Goal: Information Seeking & Learning: Learn about a topic

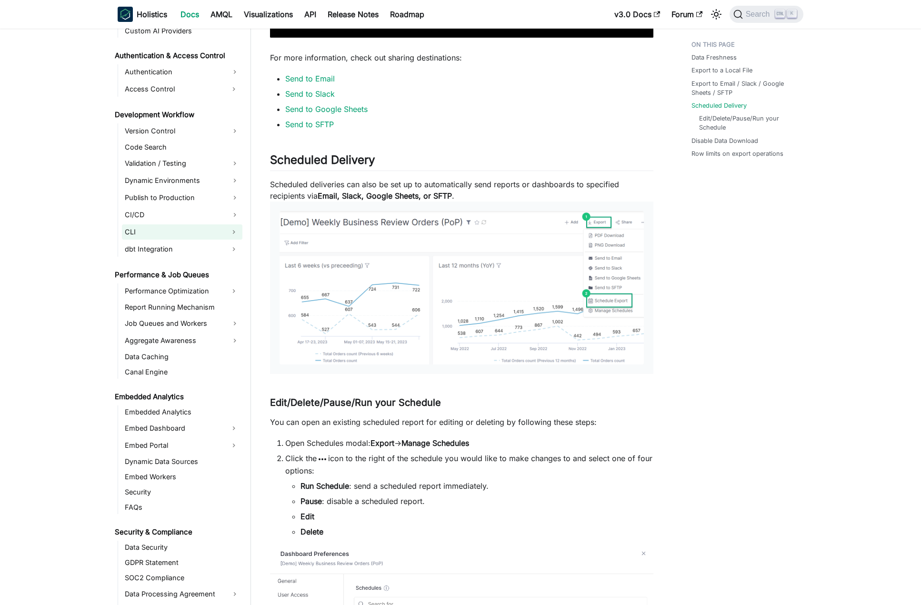
scroll to position [715, 0]
click at [230, 424] on button "Expand sidebar category 'Embed Dashboard'" at bounding box center [233, 426] width 17 height 15
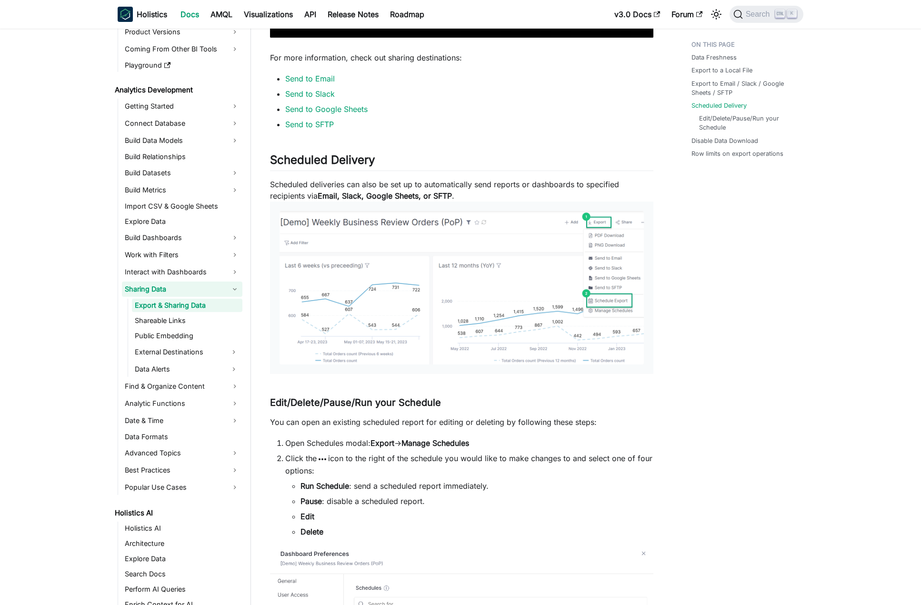
scroll to position [95, 0]
click at [206, 237] on link "Build Dashboards" at bounding box center [182, 236] width 121 height 15
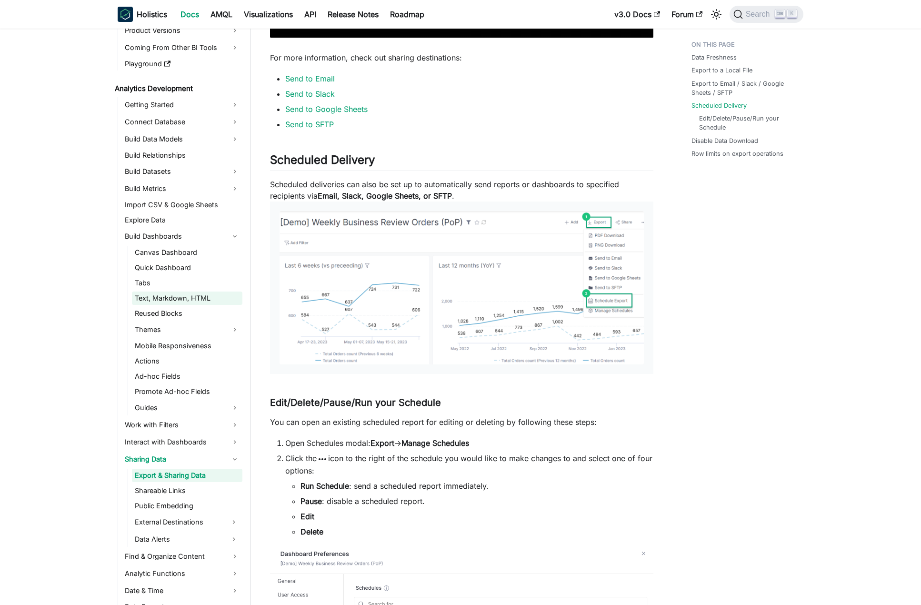
click at [203, 298] on link "Text, Markdown, HTML" at bounding box center [187, 298] width 111 height 13
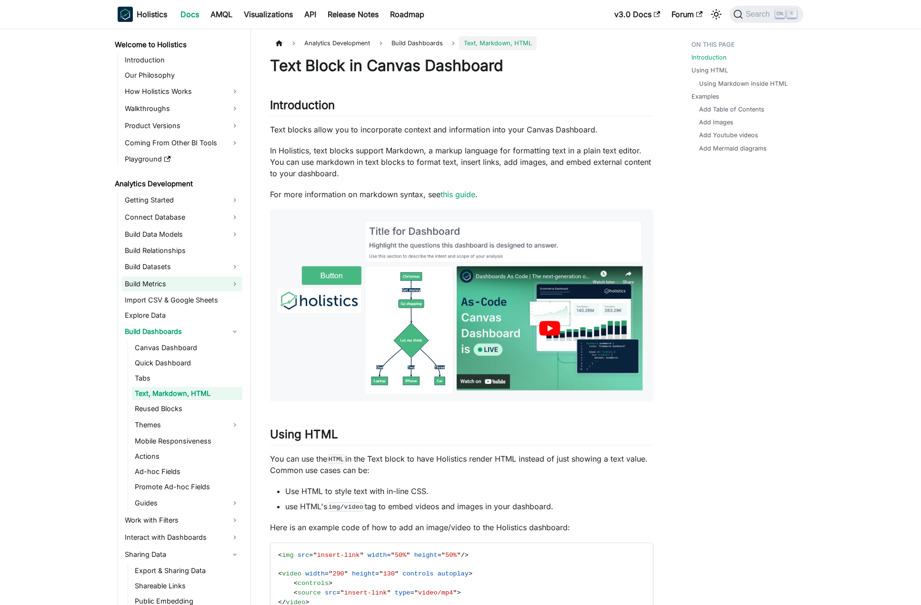
scroll to position [95, 0]
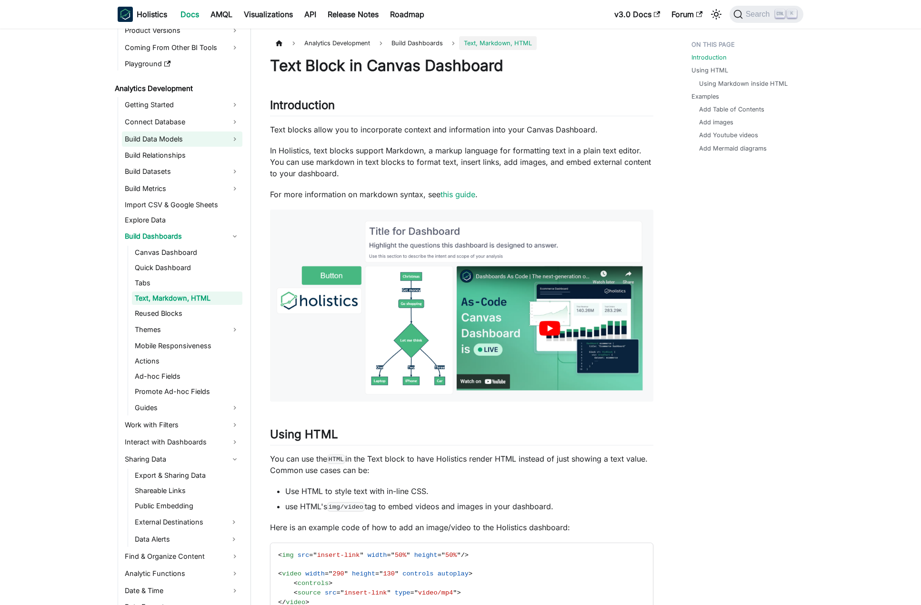
click at [200, 141] on link "Build Data Models" at bounding box center [182, 138] width 121 height 15
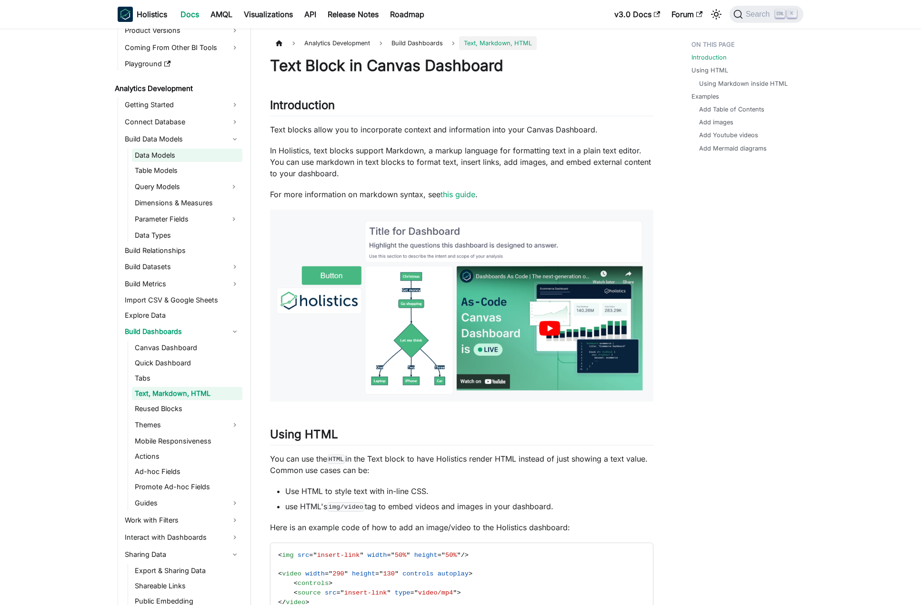
click at [196, 155] on link "Data Models" at bounding box center [187, 155] width 111 height 13
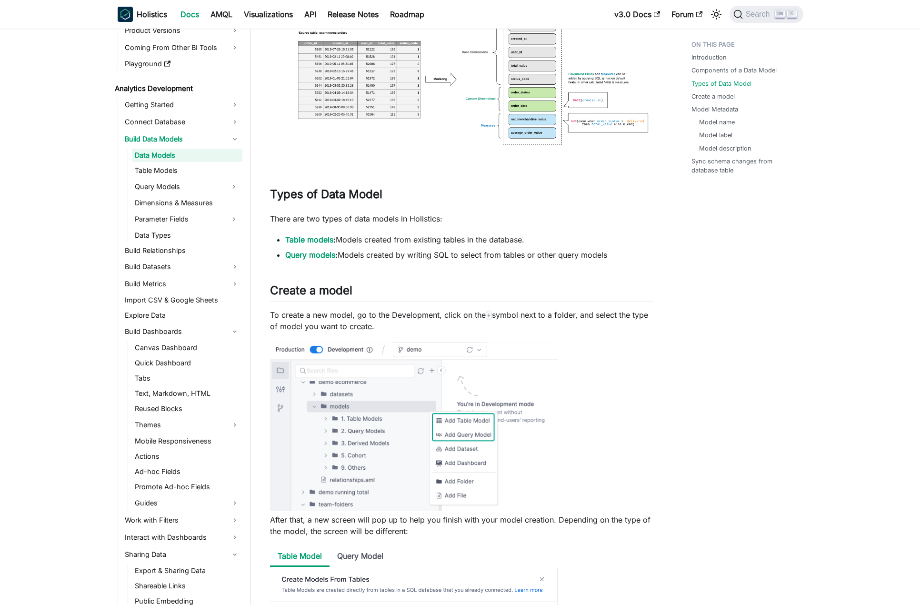
scroll to position [619, 0]
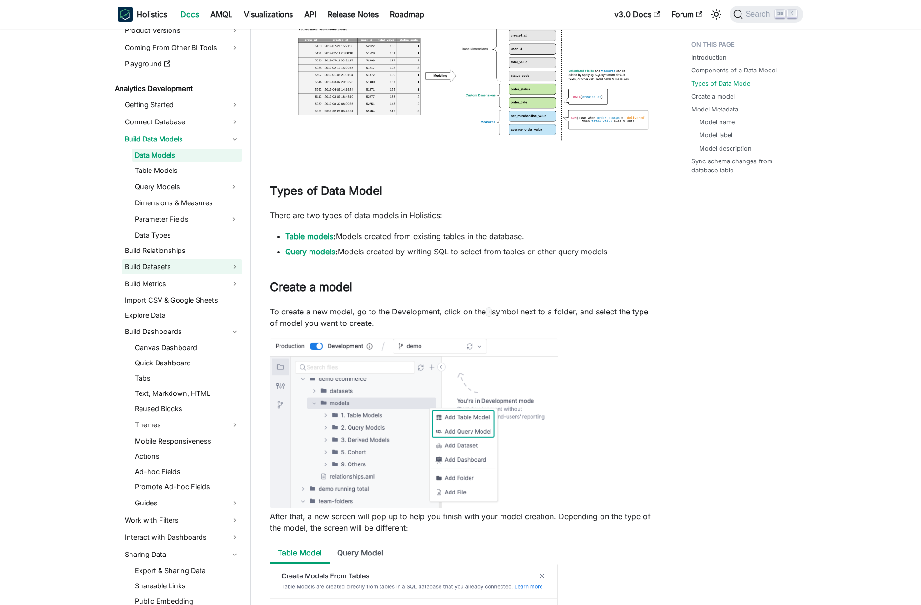
click at [168, 269] on link "Build Datasets" at bounding box center [182, 266] width 121 height 15
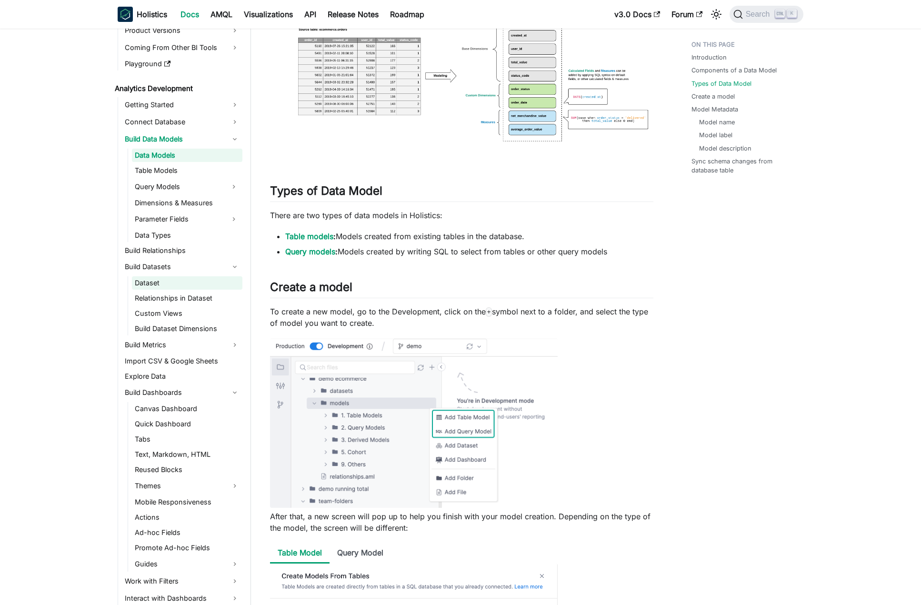
click at [173, 280] on link "Dataset" at bounding box center [187, 282] width 111 height 13
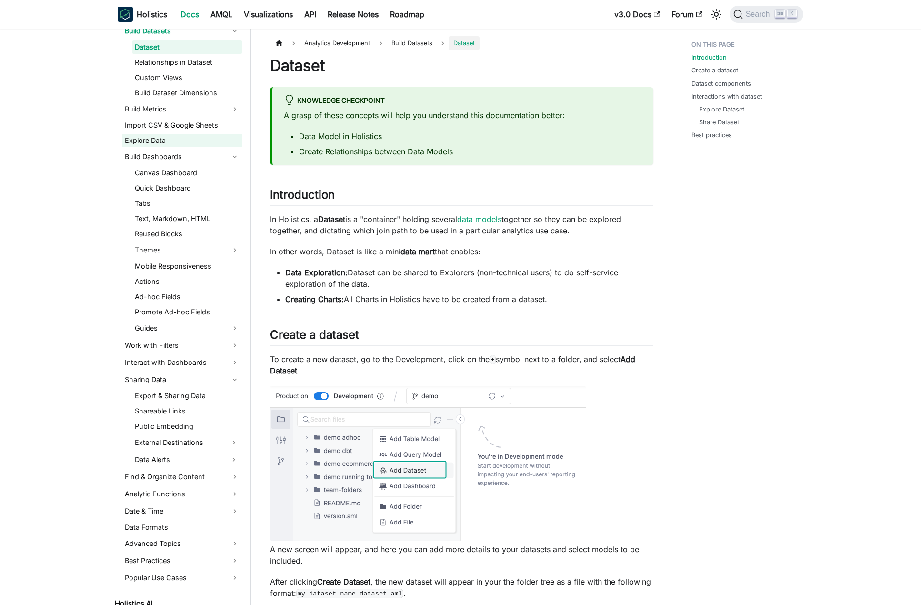
scroll to position [334, 0]
click at [190, 342] on link "Work with Filters" at bounding box center [182, 342] width 121 height 15
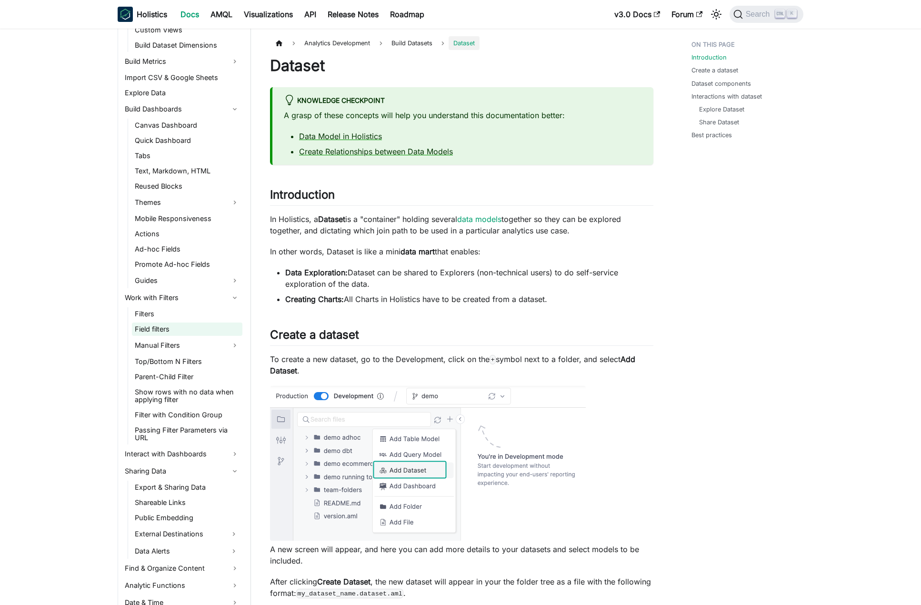
scroll to position [381, 0]
click at [192, 314] on link "Filters" at bounding box center [187, 311] width 111 height 13
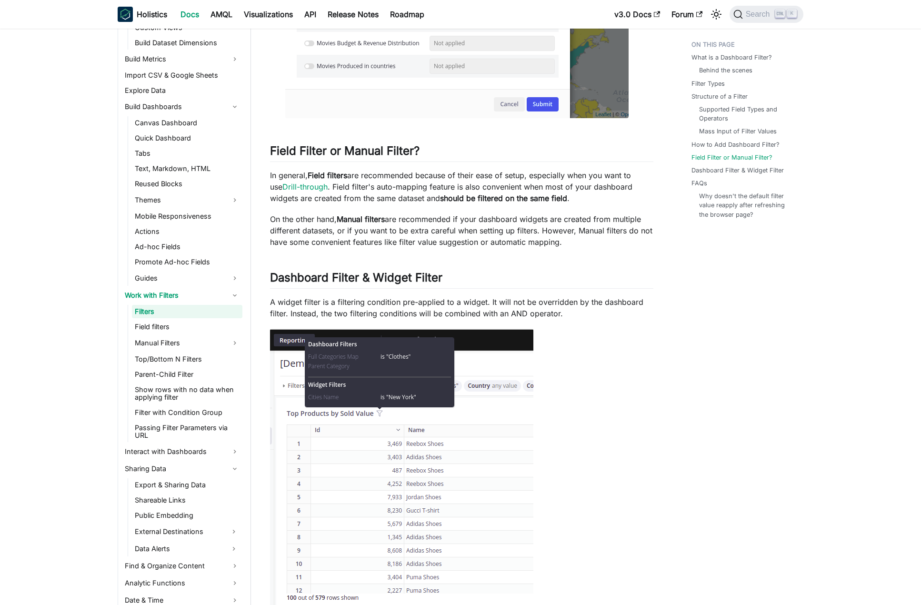
scroll to position [3002, 0]
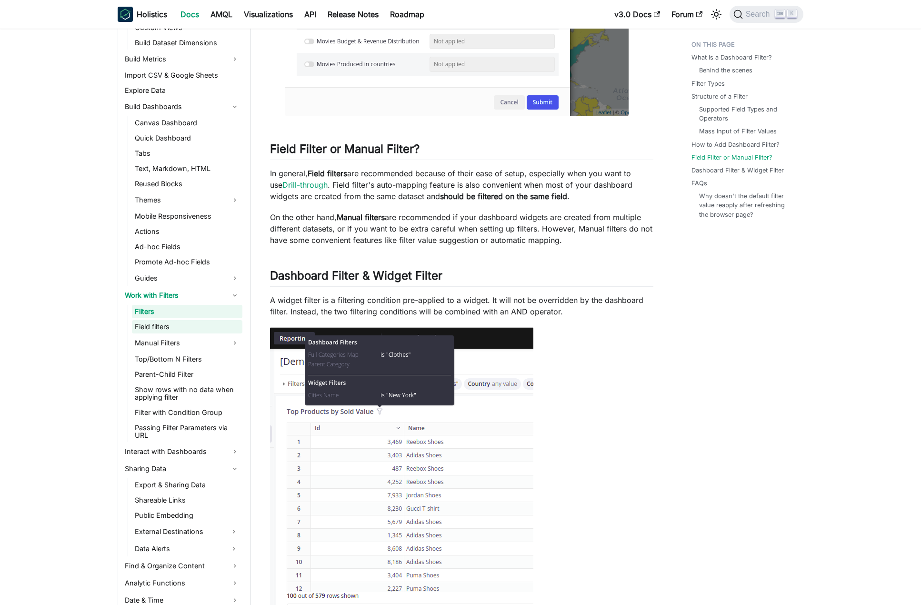
click at [201, 320] on link "Field filters" at bounding box center [187, 326] width 111 height 13
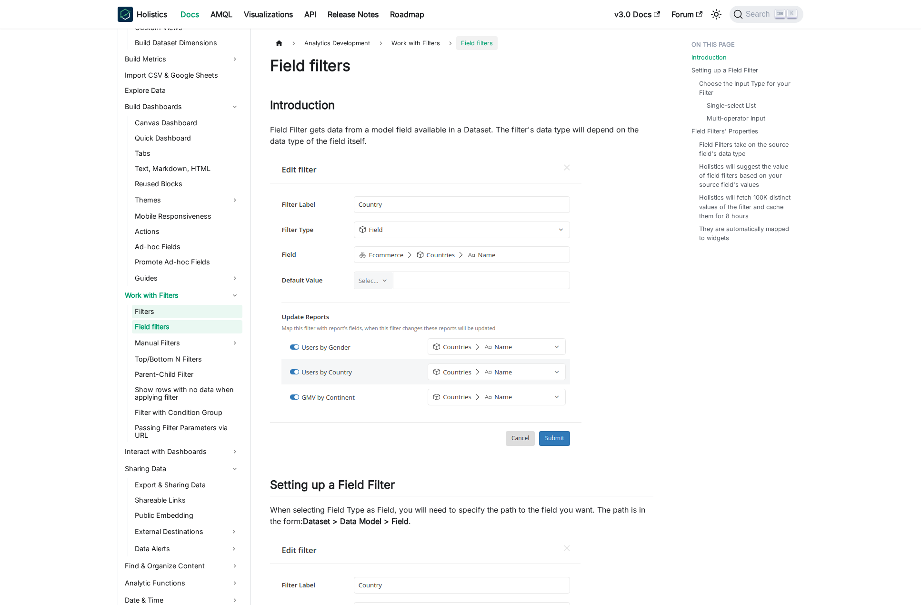
click at [202, 314] on link "Filters" at bounding box center [187, 311] width 111 height 13
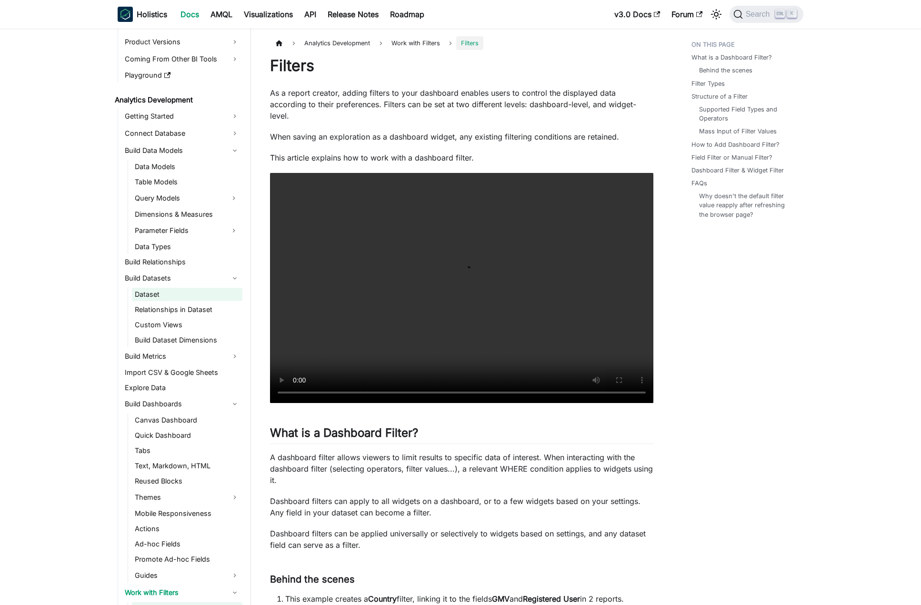
scroll to position [48, 0]
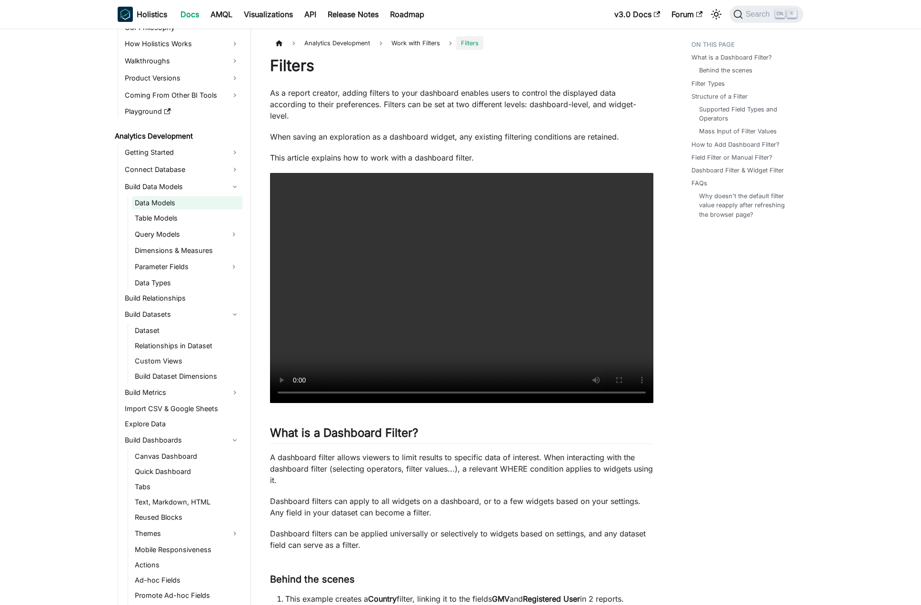
click at [184, 205] on link "Data Models" at bounding box center [187, 202] width 111 height 13
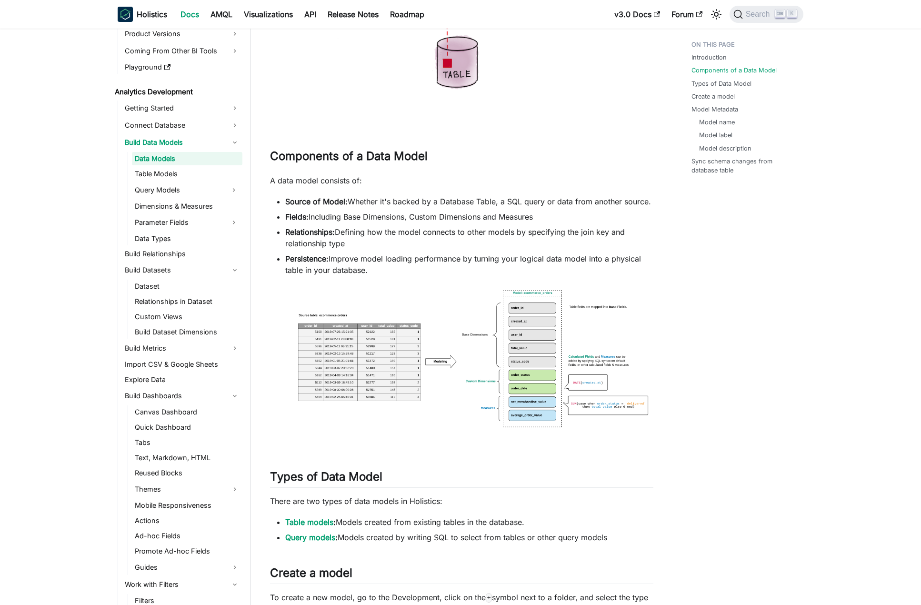
scroll to position [95, 0]
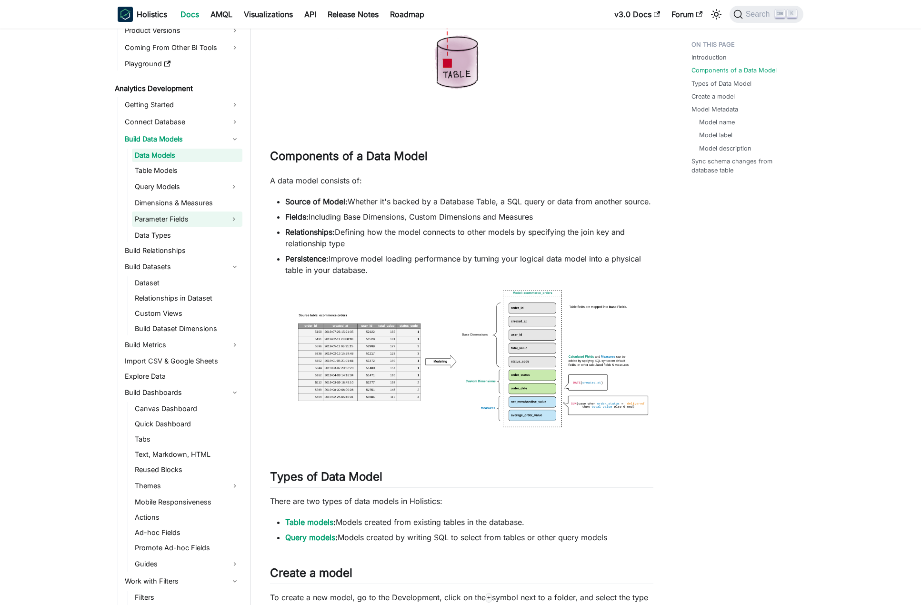
drag, startPoint x: 217, startPoint y: 222, endPoint x: 222, endPoint y: 218, distance: 6.8
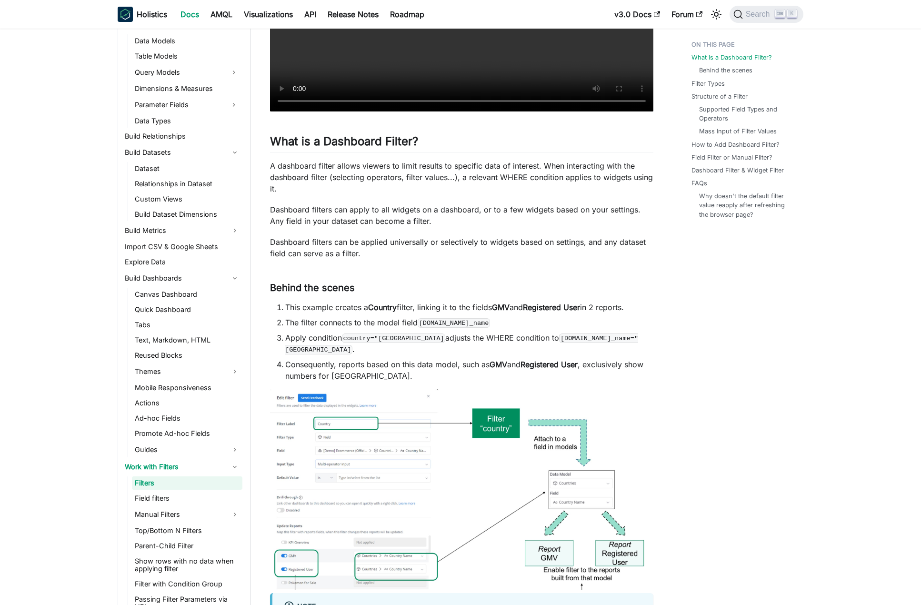
scroll to position [334, 0]
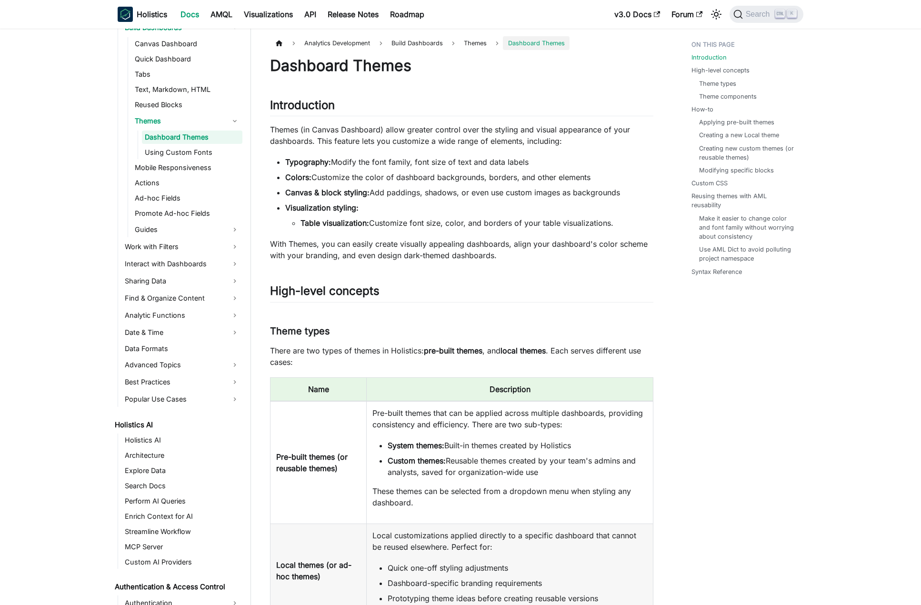
scroll to position [305, 0]
click at [199, 253] on link "Work with Filters" at bounding box center [182, 245] width 121 height 15
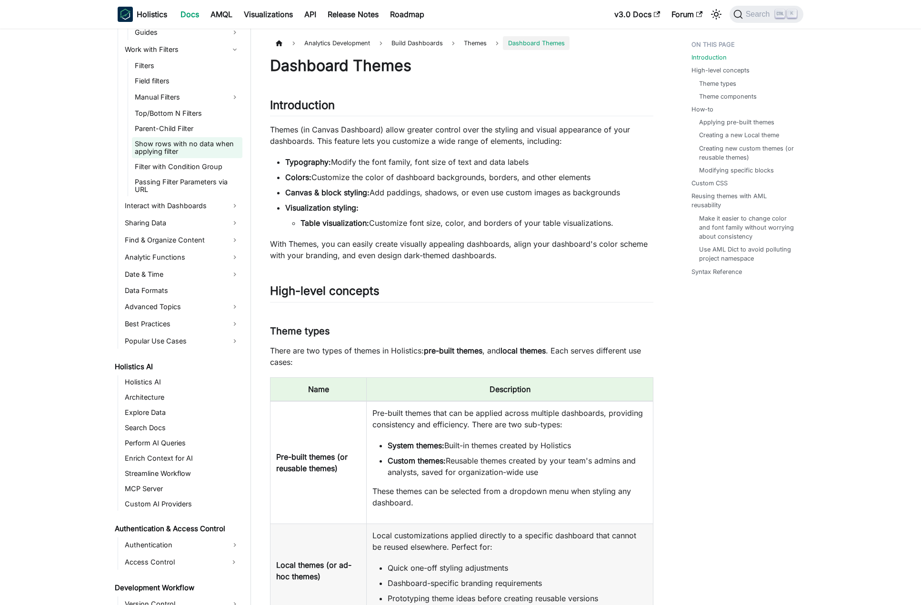
scroll to position [543, 0]
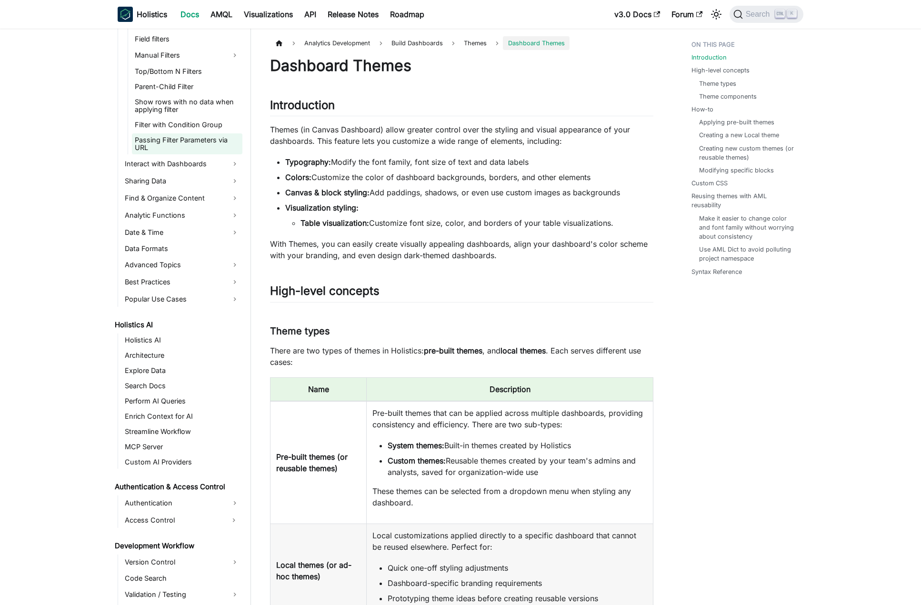
click at [187, 142] on link "Passing Filter Parameters via URL" at bounding box center [187, 143] width 111 height 21
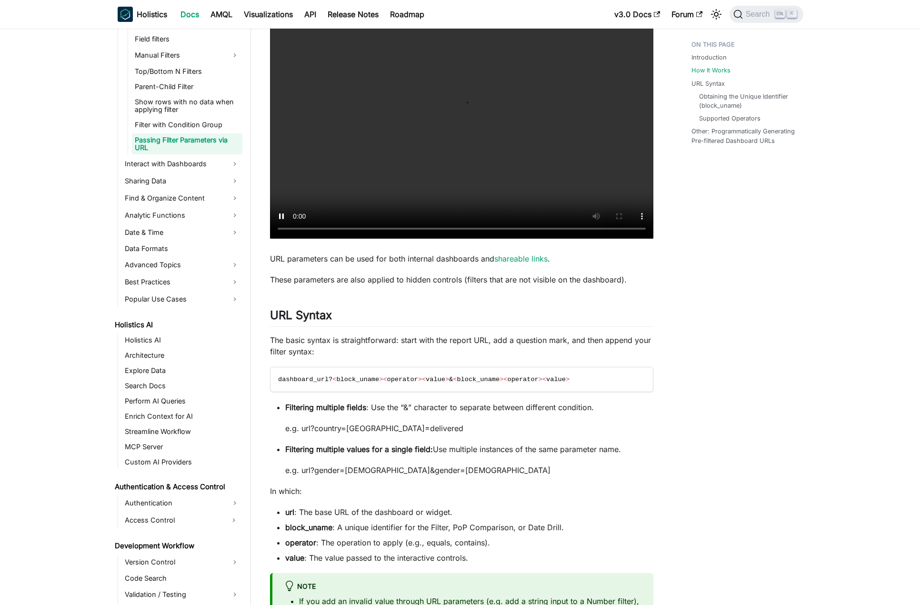
scroll to position [572, 0]
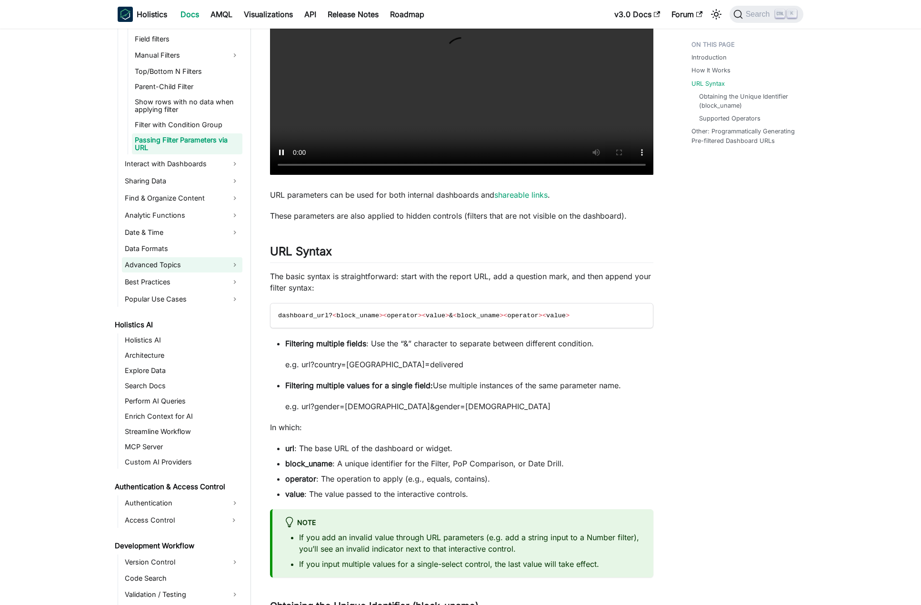
click at [185, 272] on link "Advanced Topics" at bounding box center [182, 264] width 121 height 15
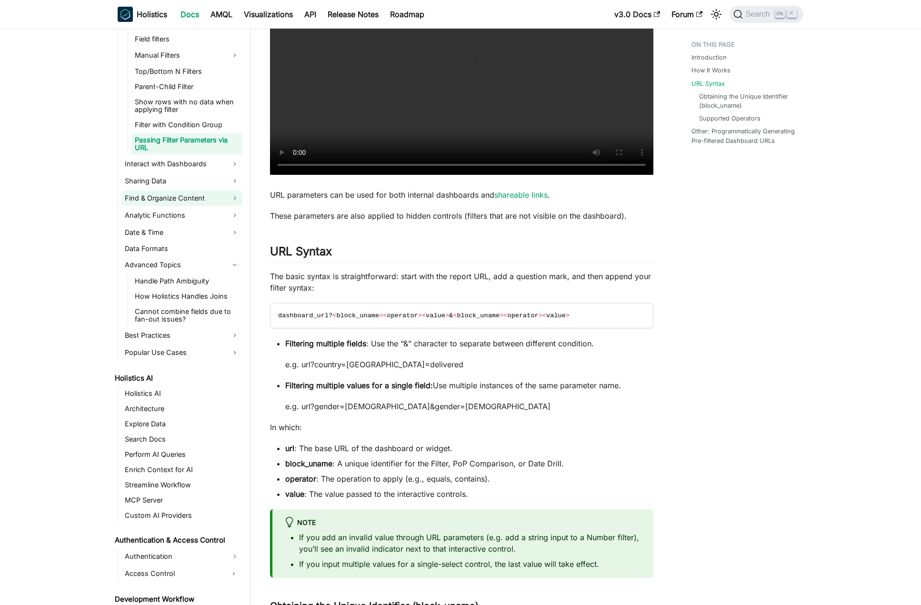
click at [180, 201] on link "Find & Organize Content" at bounding box center [182, 198] width 121 height 15
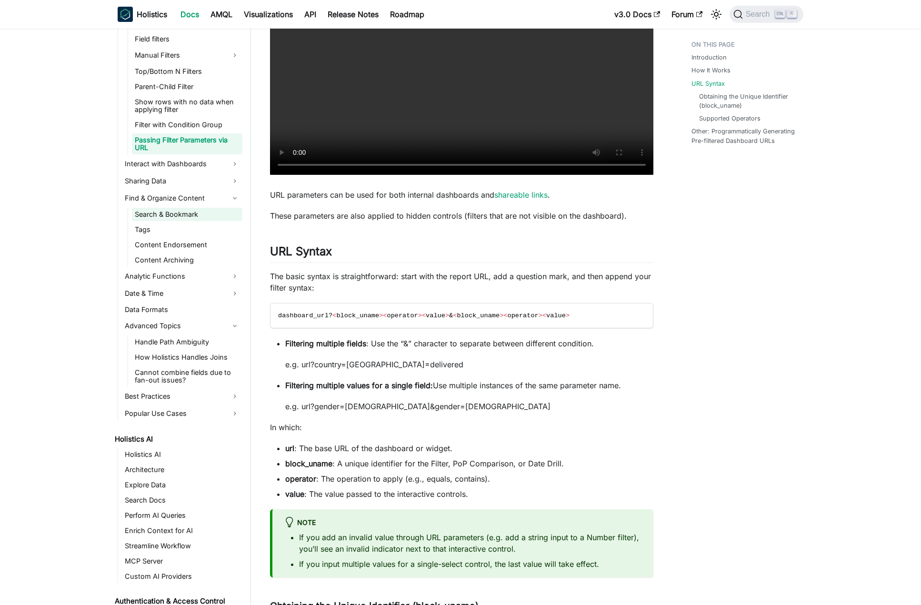
click at [180, 212] on link "Search & Bookmark" at bounding box center [187, 214] width 111 height 13
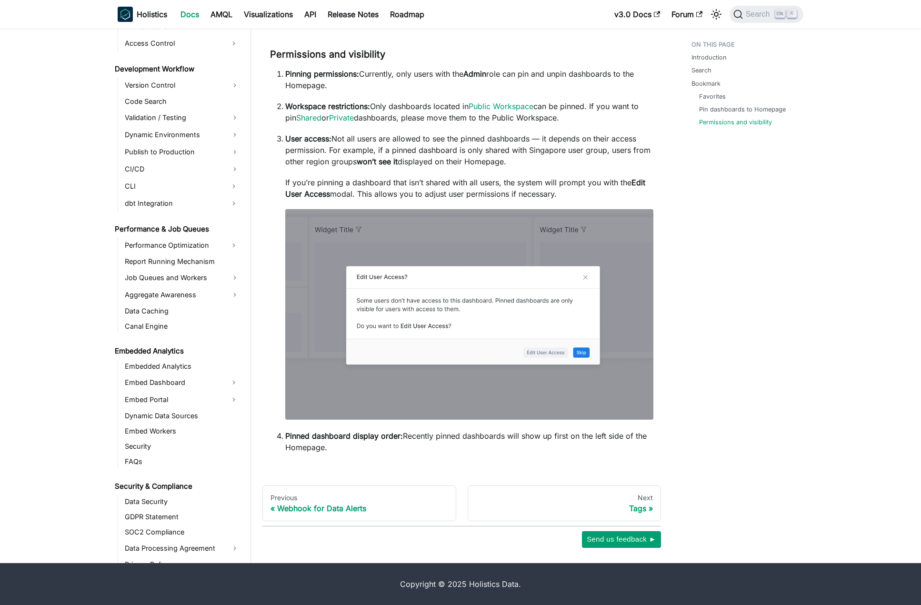
scroll to position [1094, 0]
click at [210, 406] on ul "Embedded Analytics Embed Dashboard Embed Portal Dynamic Data Sources Embed Work…" at bounding box center [180, 412] width 125 height 109
click at [211, 400] on link "Embed Portal" at bounding box center [173, 397] width 103 height 15
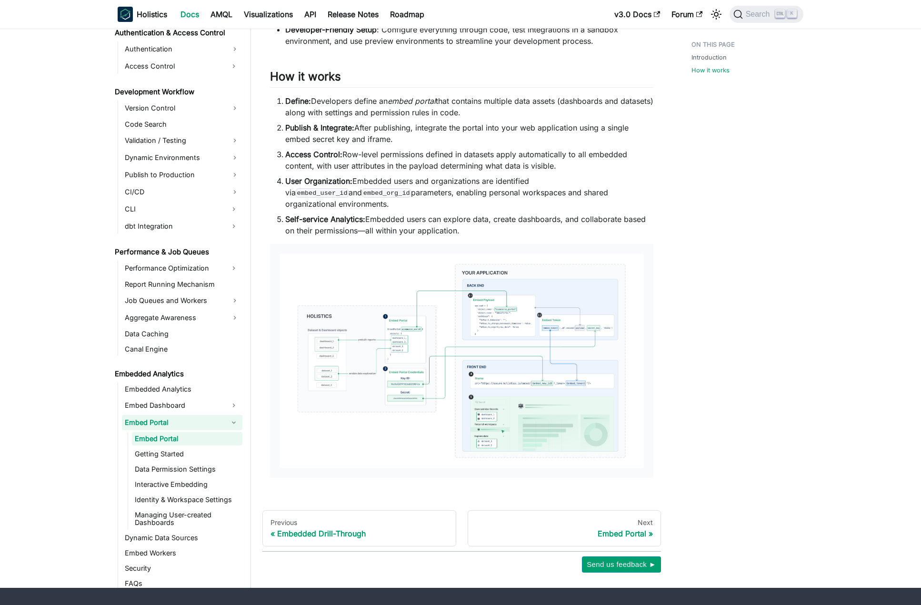
scroll to position [619, 0]
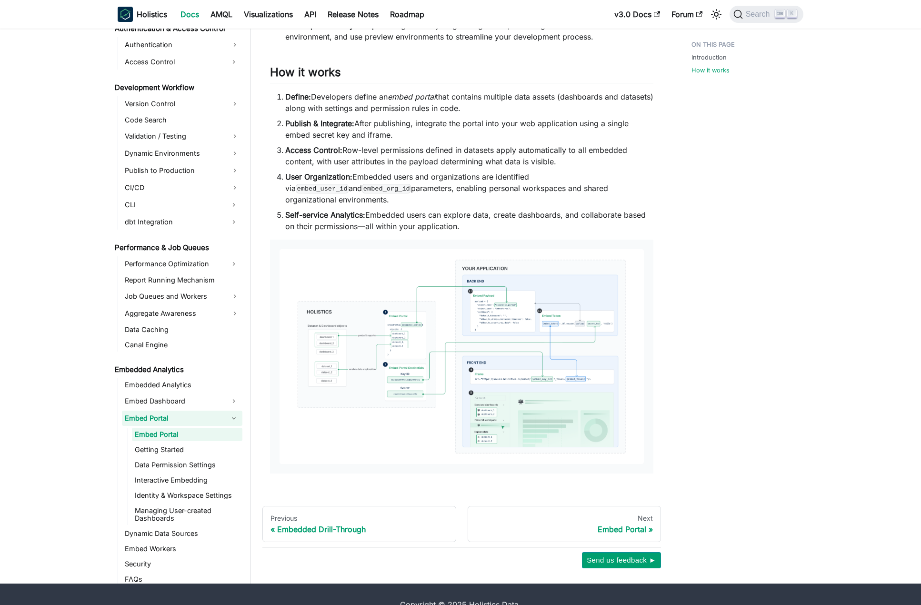
click at [553, 304] on img at bounding box center [462, 356] width 364 height 215
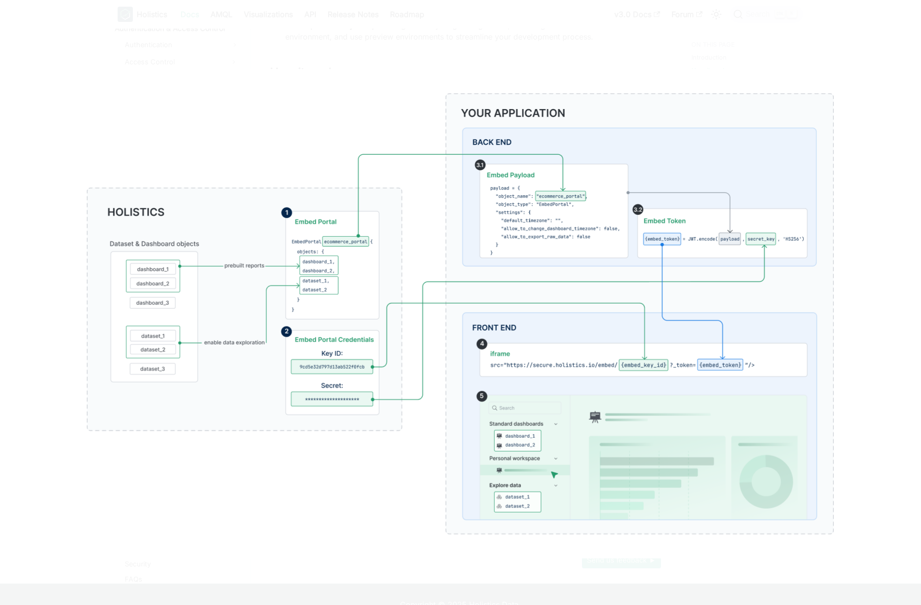
click at [350, 463] on img at bounding box center [461, 314] width 830 height 490
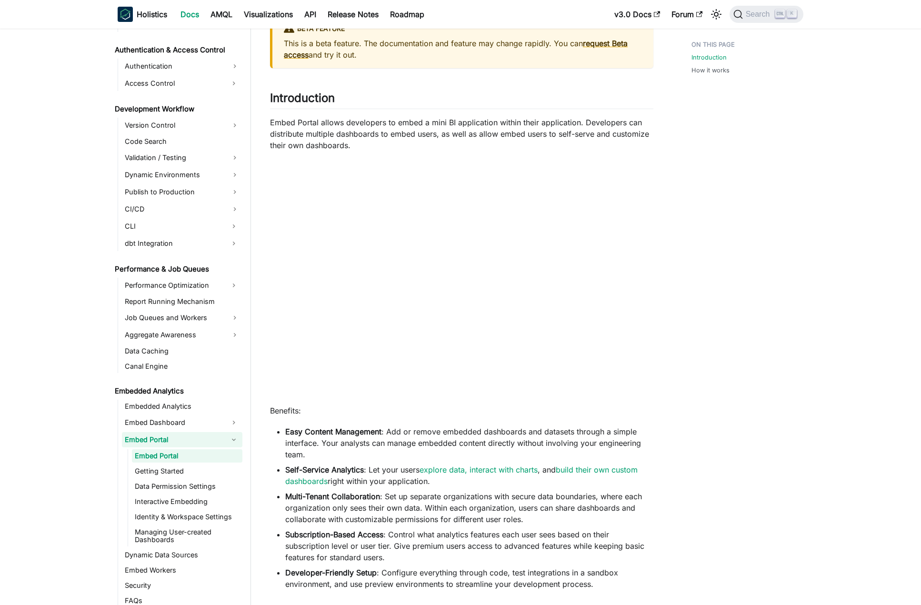
scroll to position [0, 0]
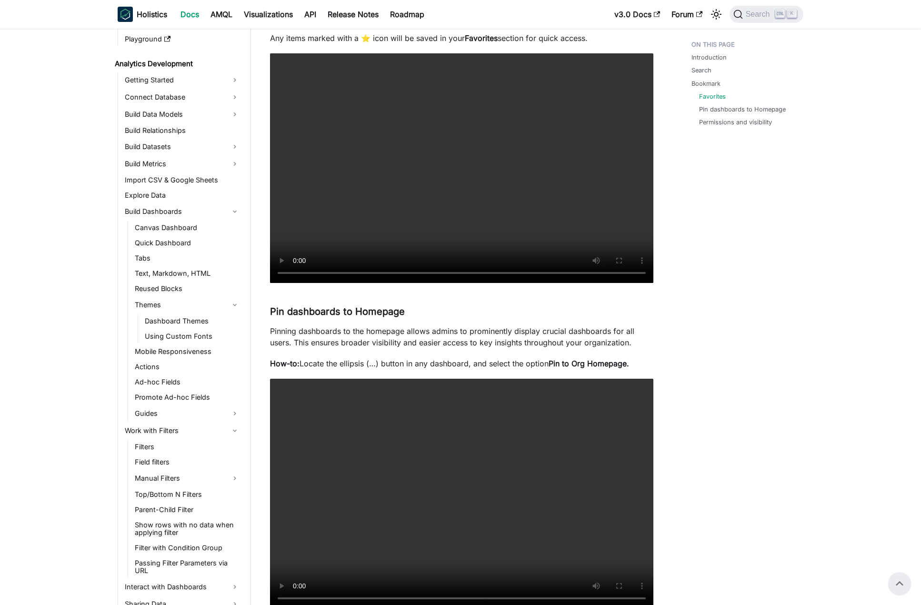
scroll to position [115, 0]
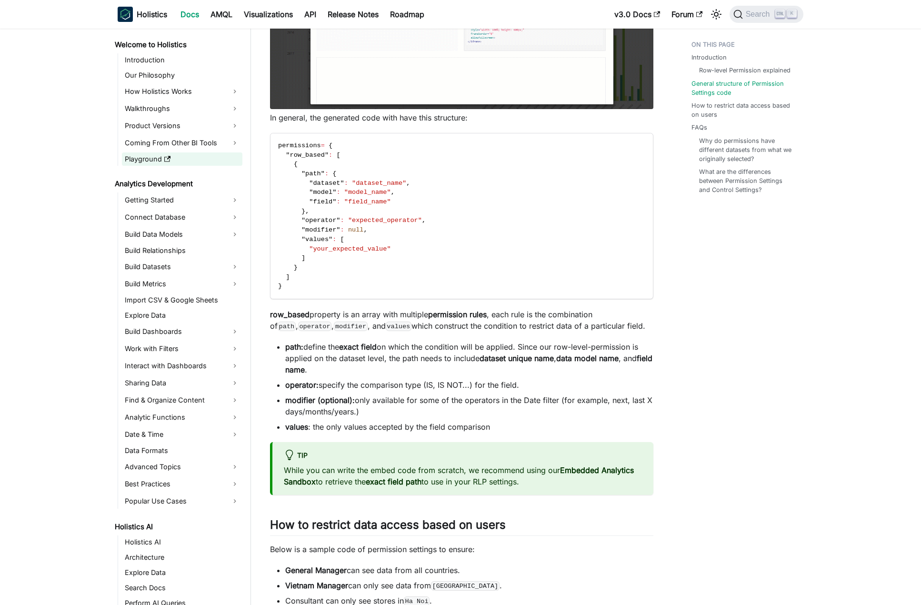
click at [151, 158] on link "Playground" at bounding box center [182, 158] width 121 height 13
click at [202, 114] on link "Walkthroughs" at bounding box center [182, 108] width 121 height 15
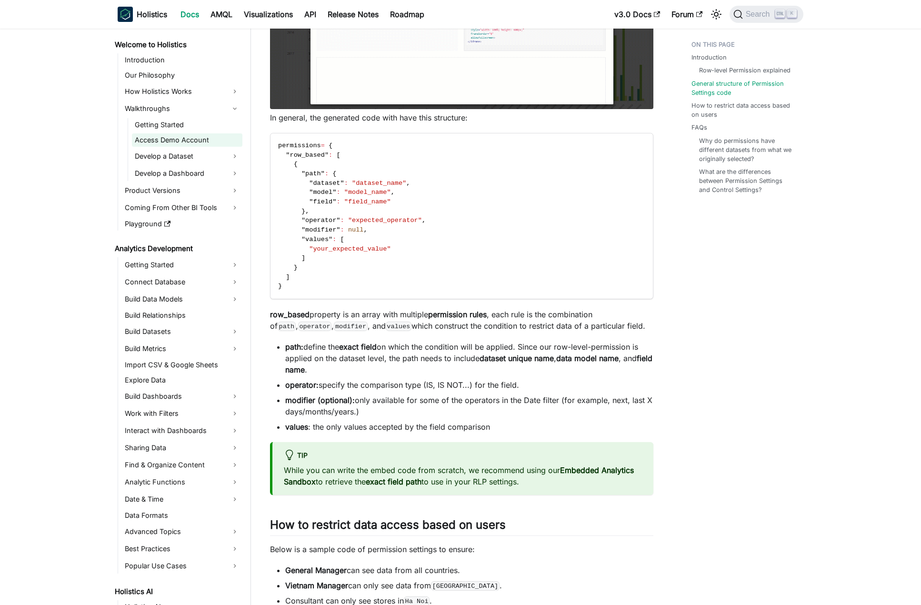
click at [208, 144] on link "Access Demo Account" at bounding box center [187, 139] width 111 height 13
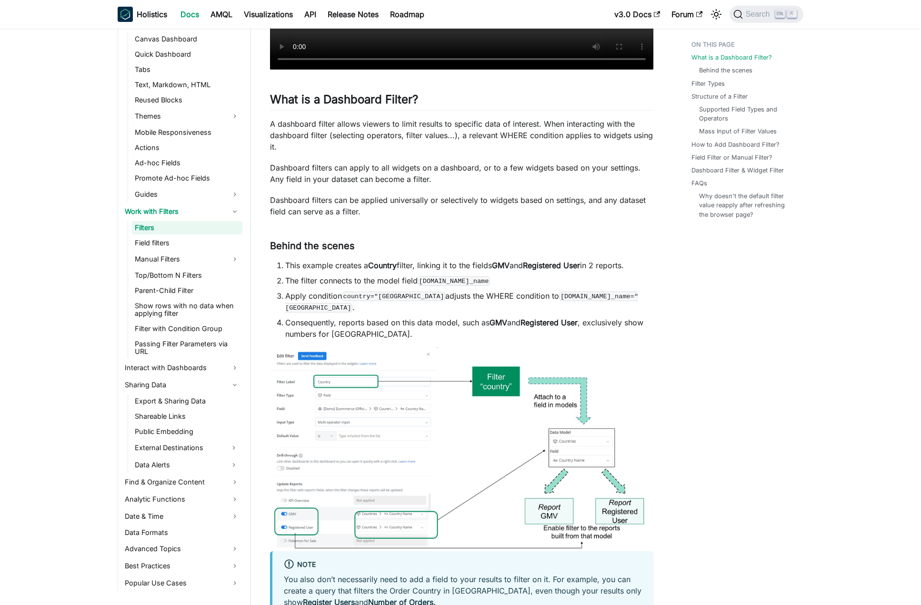
scroll to position [495, 0]
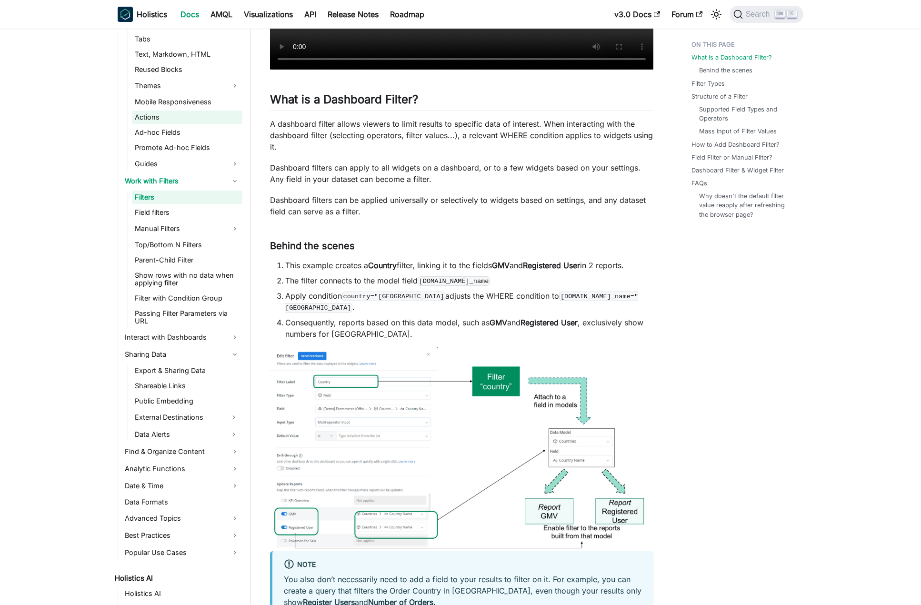
click at [164, 119] on link "Actions" at bounding box center [187, 117] width 111 height 13
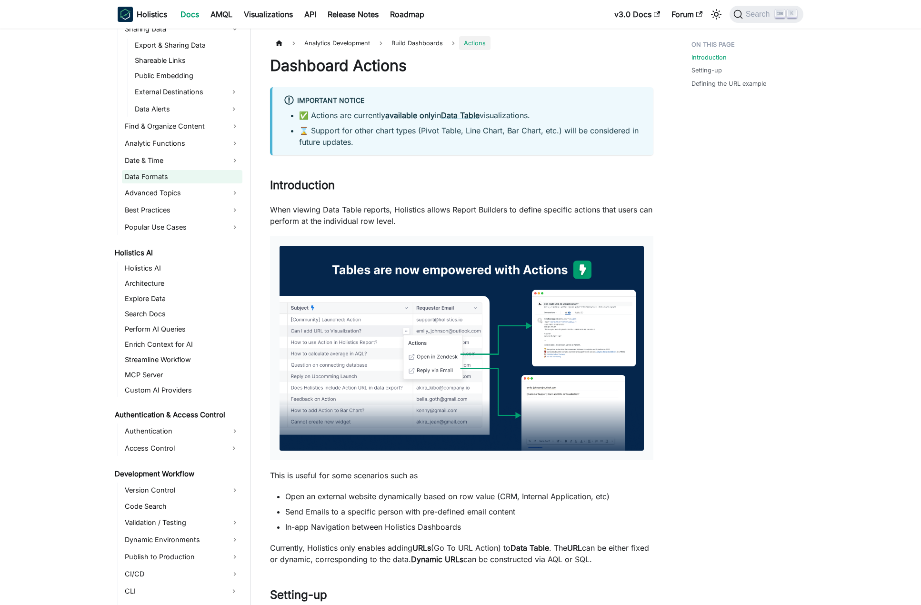
scroll to position [829, 0]
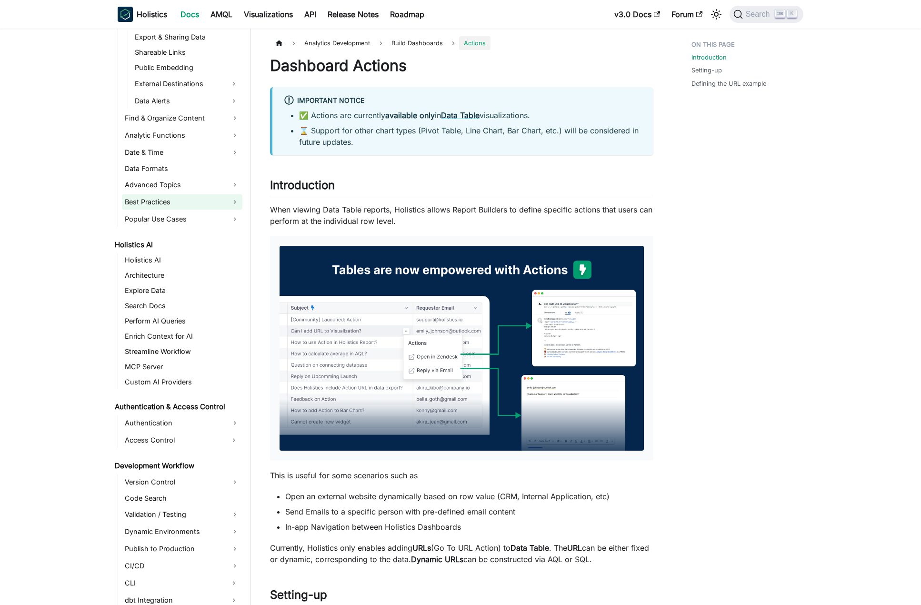
click at [176, 205] on link "Best Practices" at bounding box center [182, 201] width 121 height 15
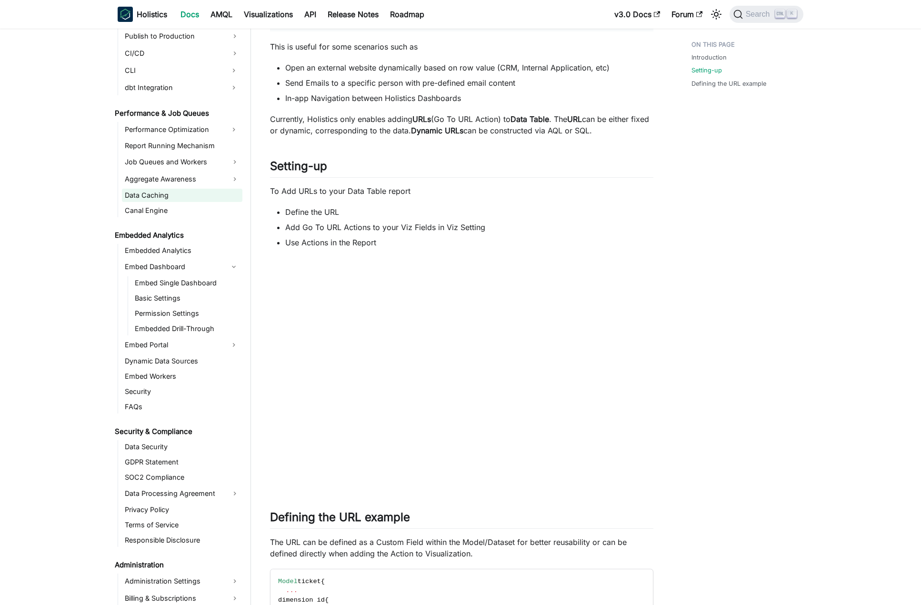
scroll to position [1401, 0]
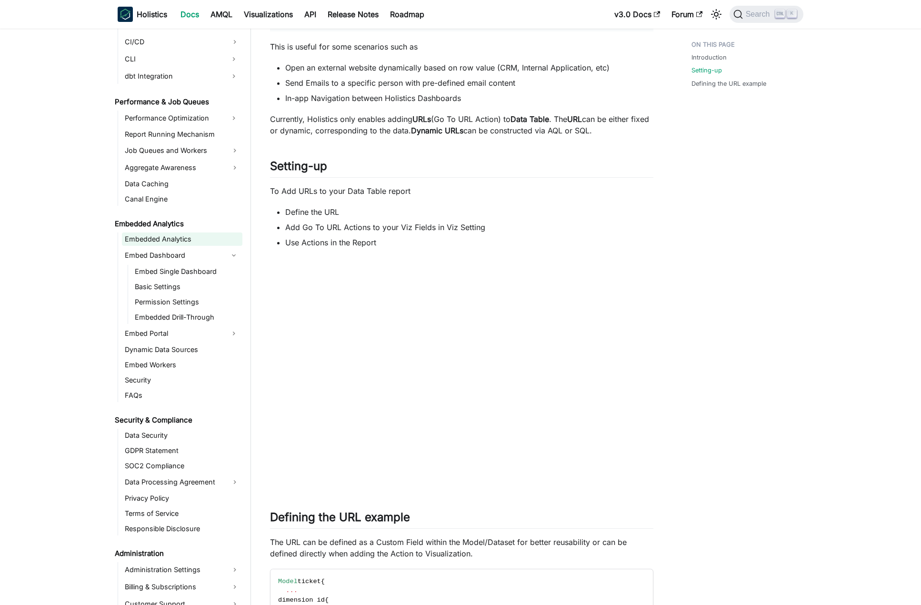
click at [191, 241] on link "Embedded Analytics" at bounding box center [182, 238] width 121 height 13
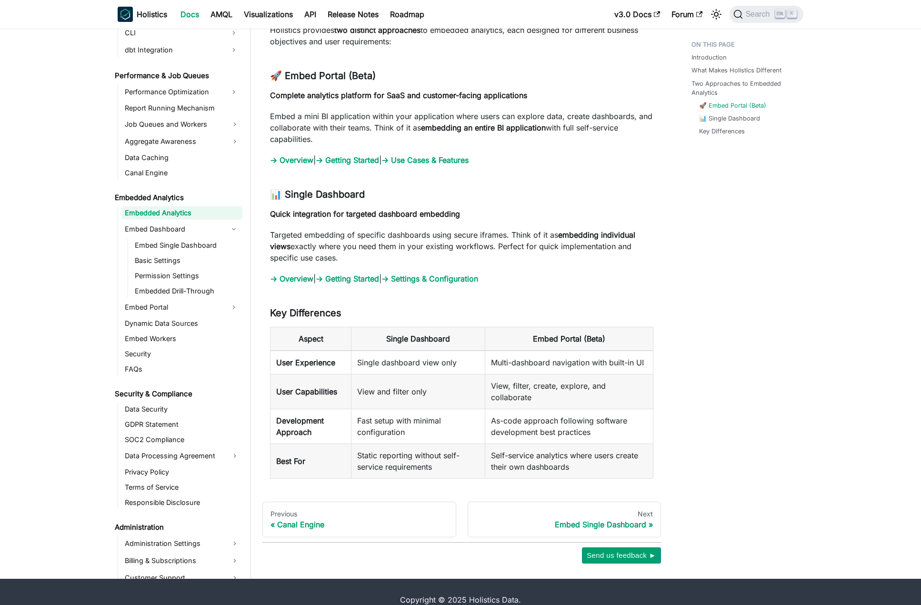
scroll to position [932, 0]
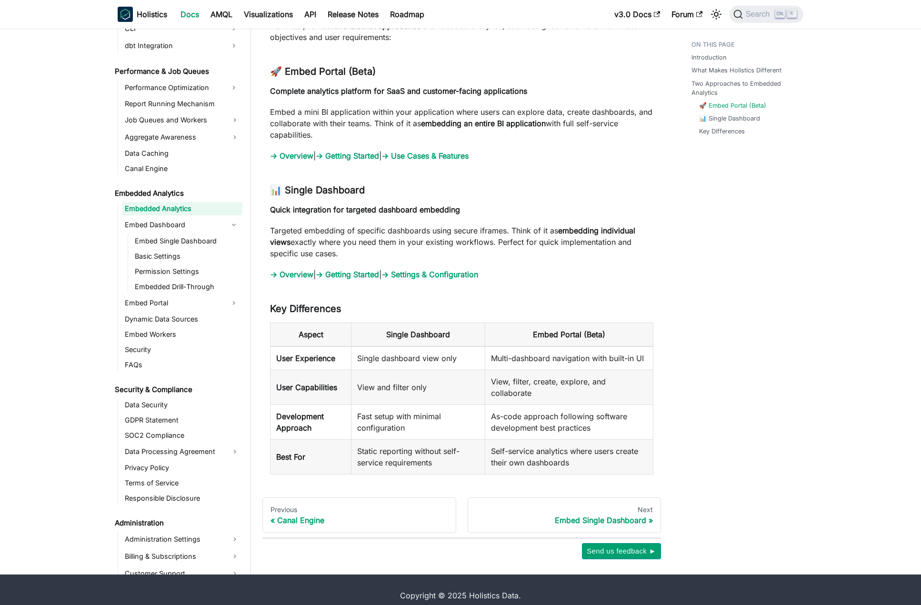
click at [444, 157] on link "→ Use Cases & Features" at bounding box center [425, 156] width 87 height 10
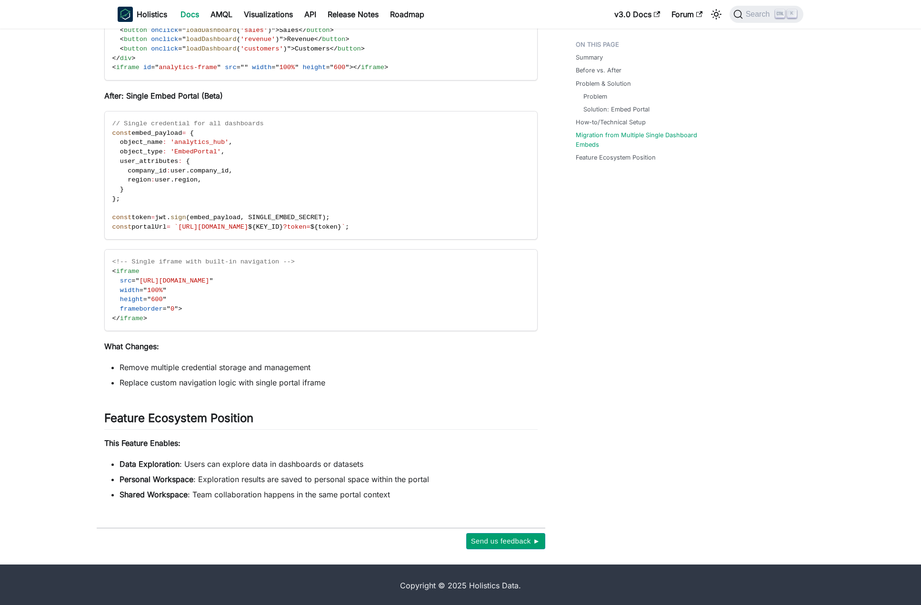
scroll to position [1081, 0]
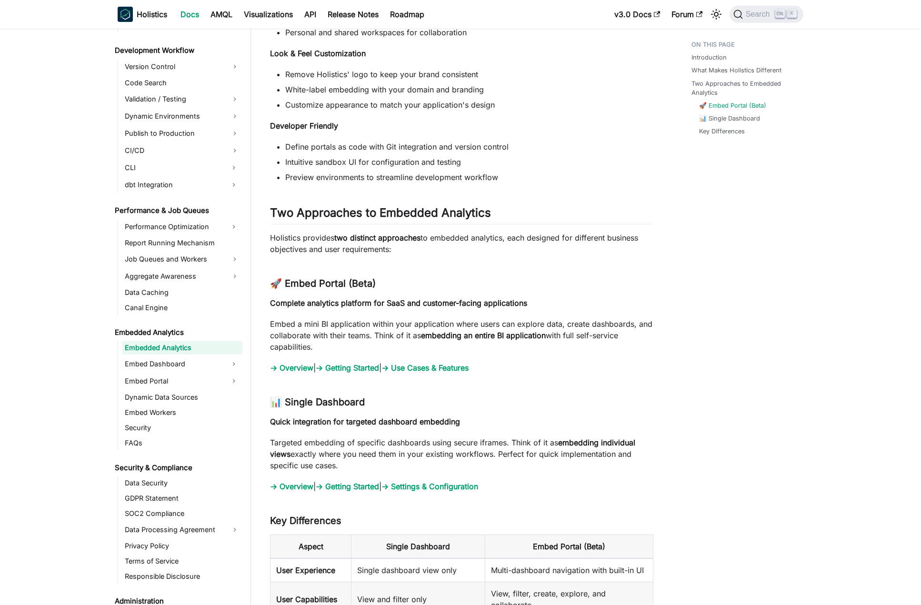
scroll to position [705, 0]
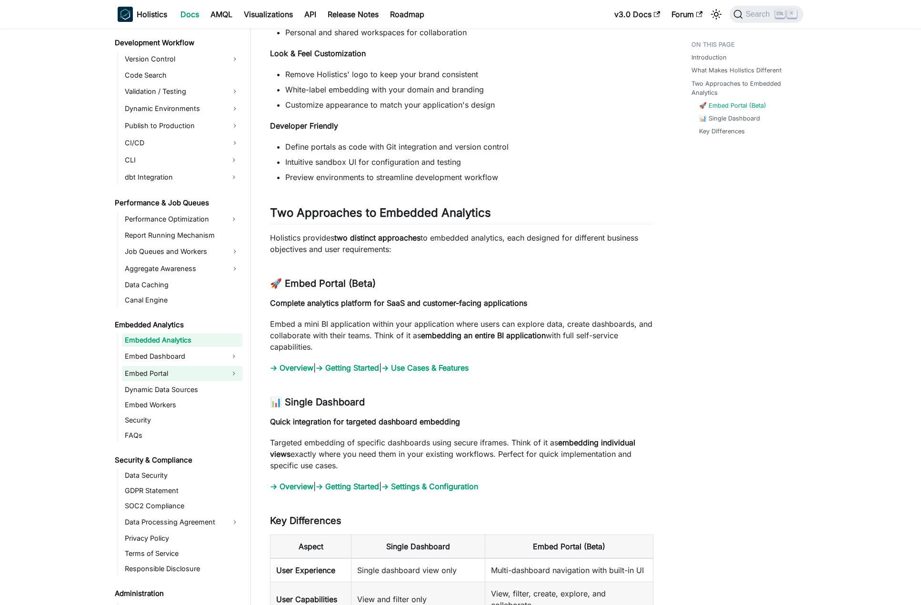
click at [187, 377] on link "Embed Portal" at bounding box center [173, 373] width 103 height 15
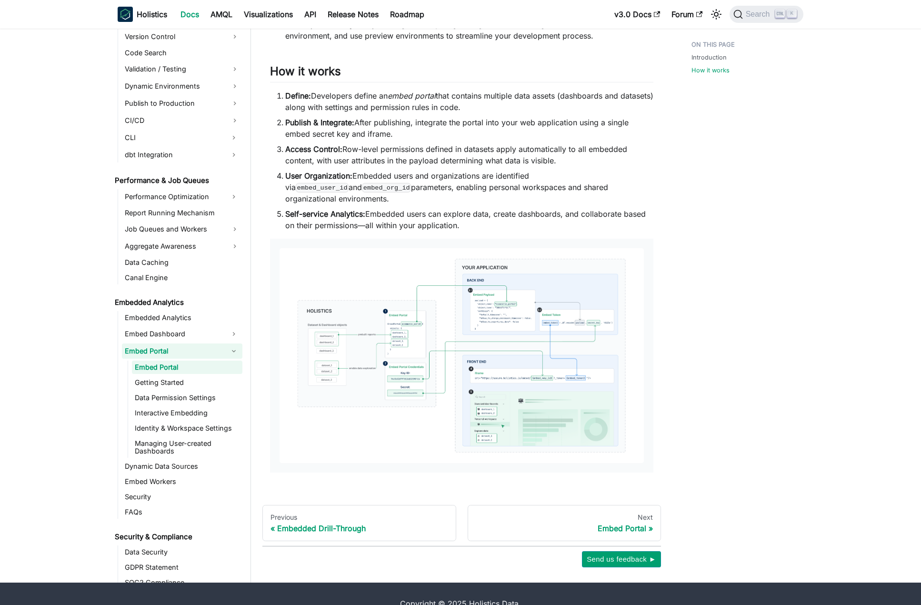
scroll to position [628, 0]
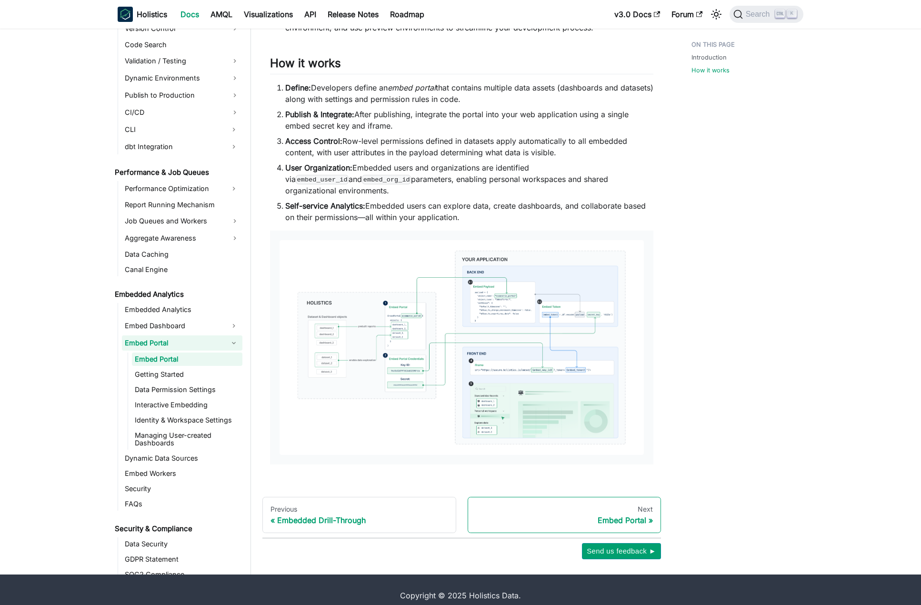
click at [626, 515] on div "Embed Portal" at bounding box center [565, 520] width 178 height 10
click at [642, 515] on div "Embed Portal" at bounding box center [565, 520] width 178 height 10
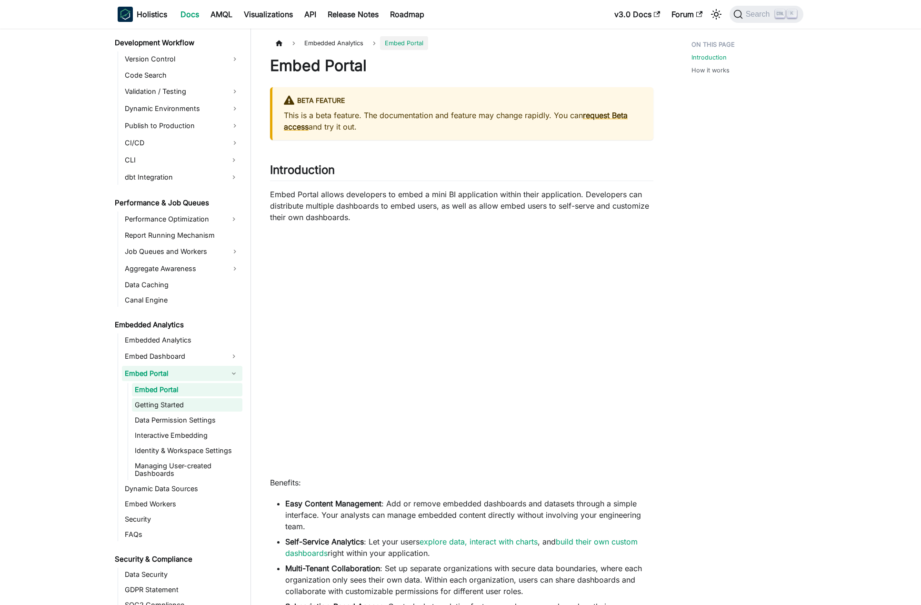
click at [180, 405] on link "Getting Started" at bounding box center [187, 404] width 111 height 13
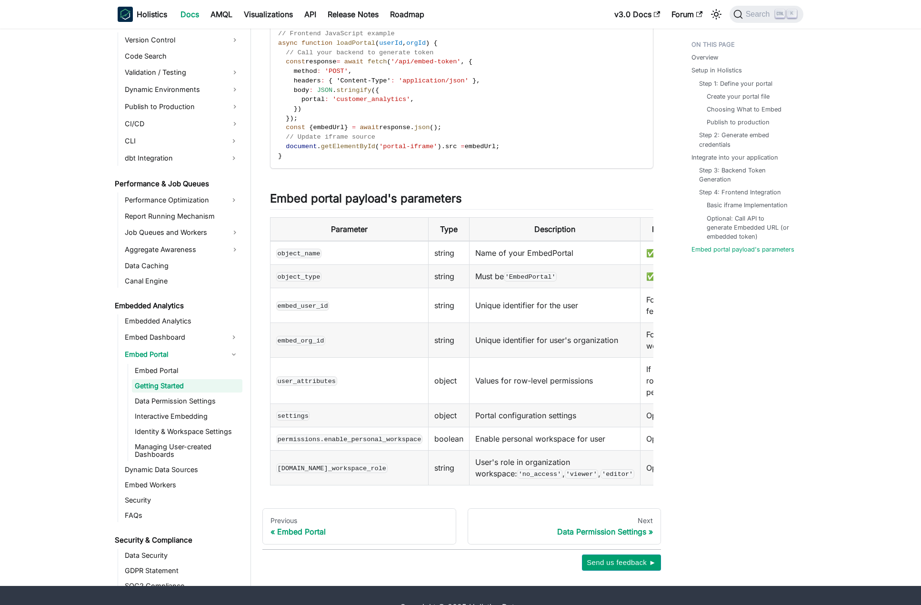
scroll to position [1620, 0]
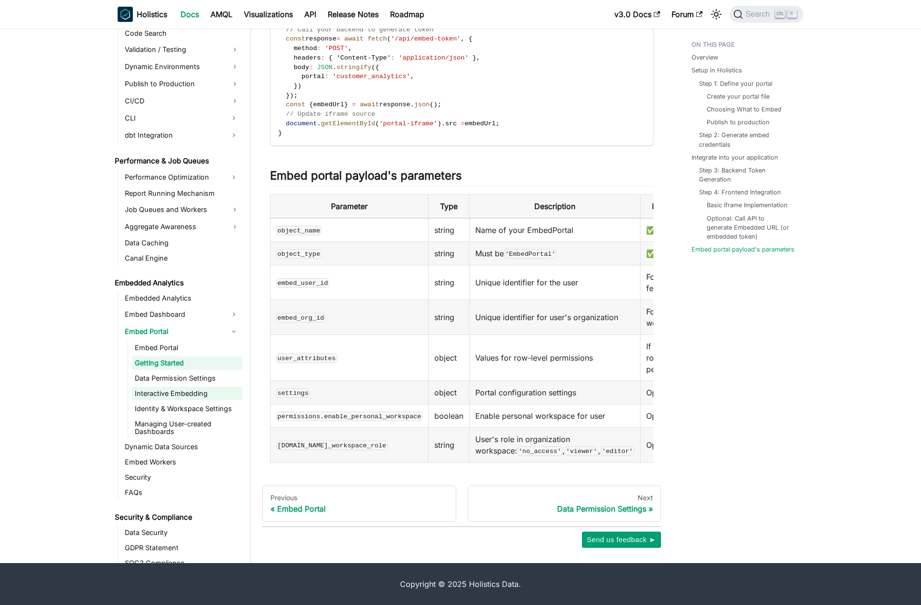
click at [196, 433] on link "Managing User-created Dashboards" at bounding box center [187, 427] width 111 height 21
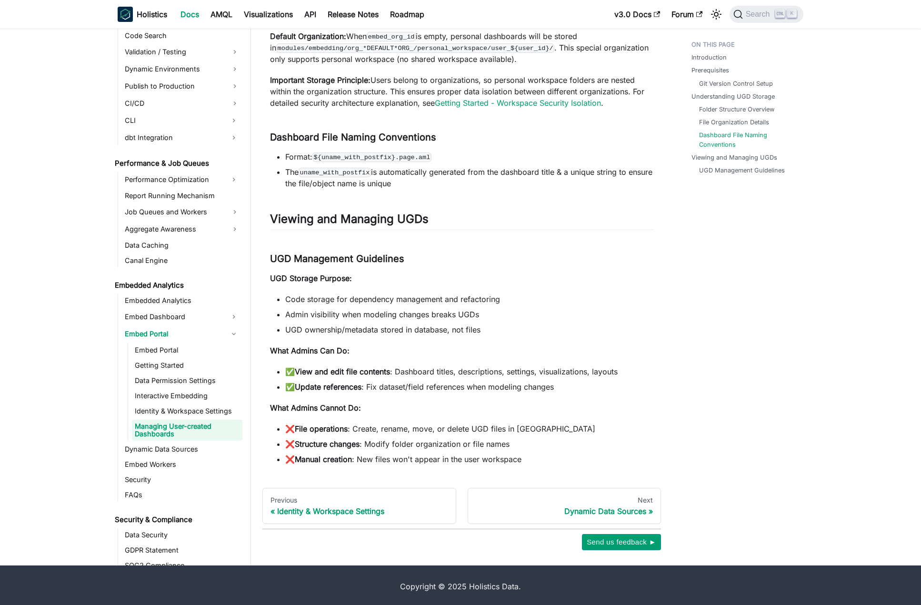
scroll to position [832, 0]
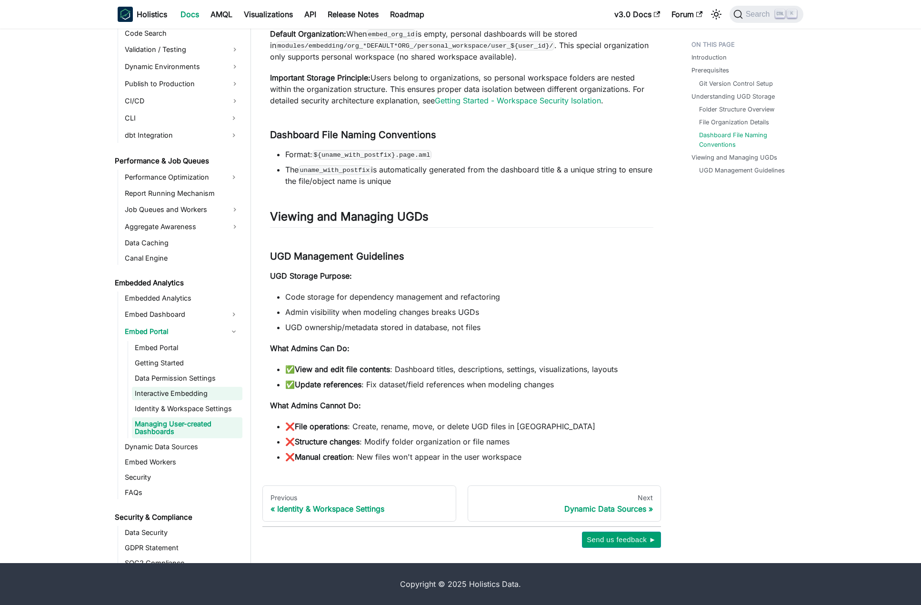
click at [216, 396] on link "Interactive Embedding" at bounding box center [187, 393] width 111 height 13
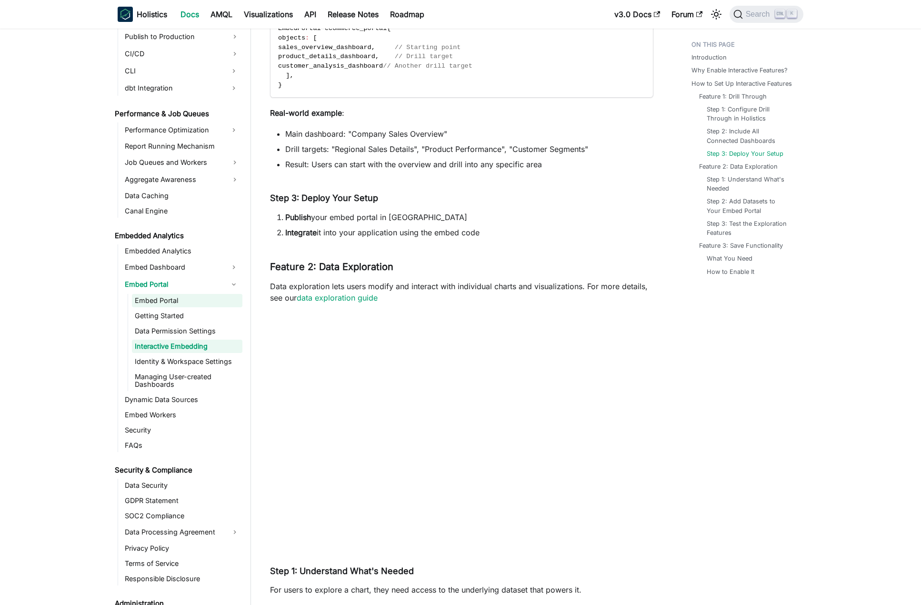
scroll to position [800, 0]
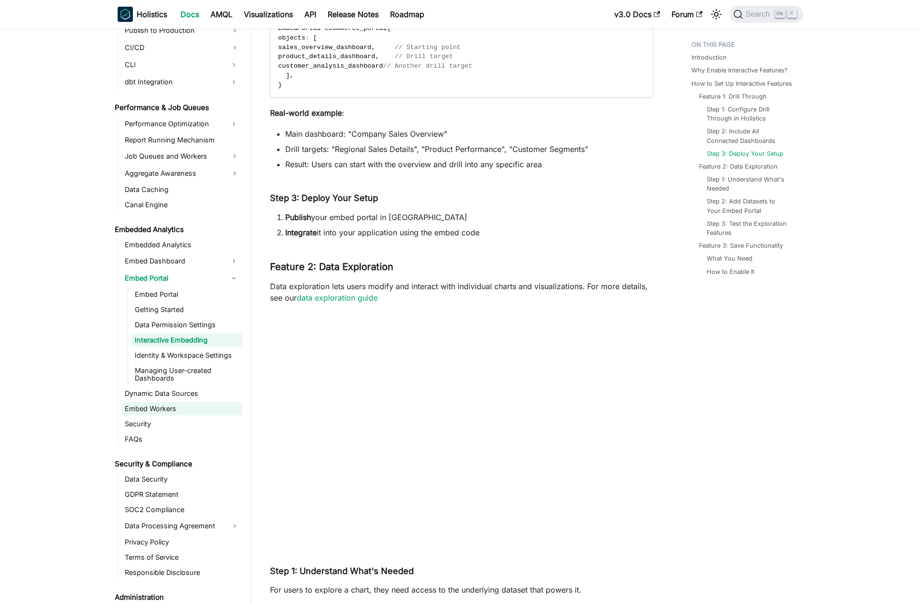
click at [178, 410] on link "Embed Workers" at bounding box center [182, 408] width 121 height 13
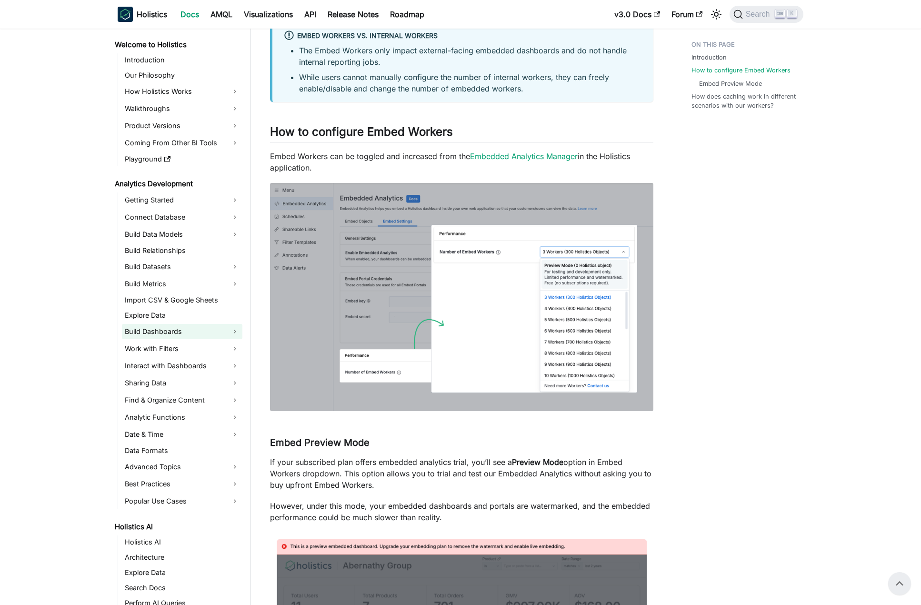
click at [184, 333] on link "Build Dashboards" at bounding box center [182, 331] width 121 height 15
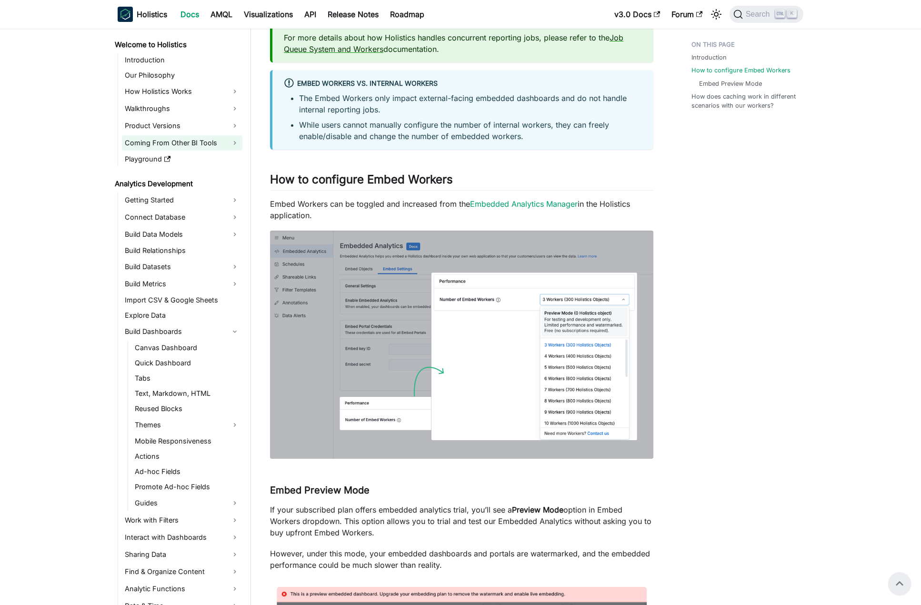
click at [193, 140] on link "Coming From Other BI Tools" at bounding box center [182, 142] width 121 height 15
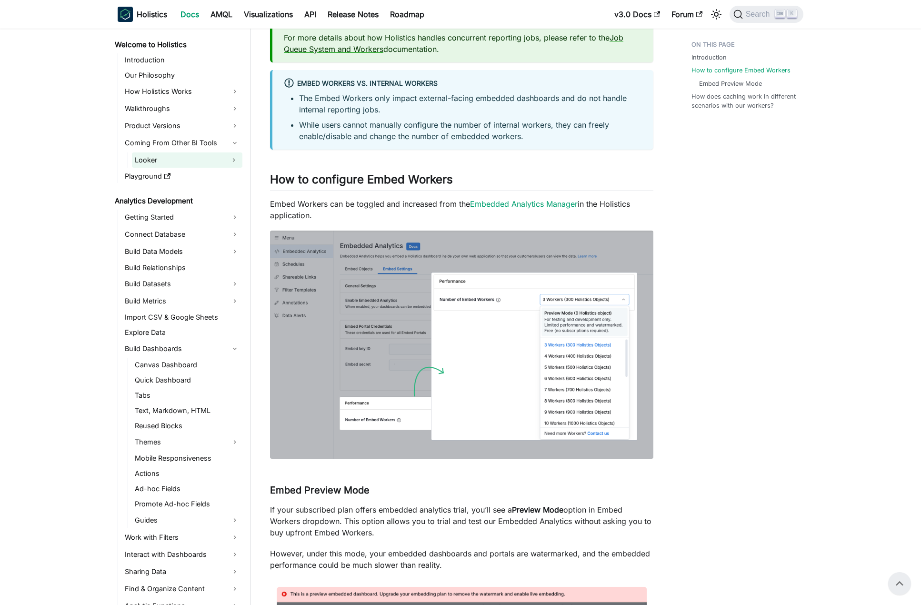
click at [190, 157] on link "Looker" at bounding box center [178, 159] width 93 height 15
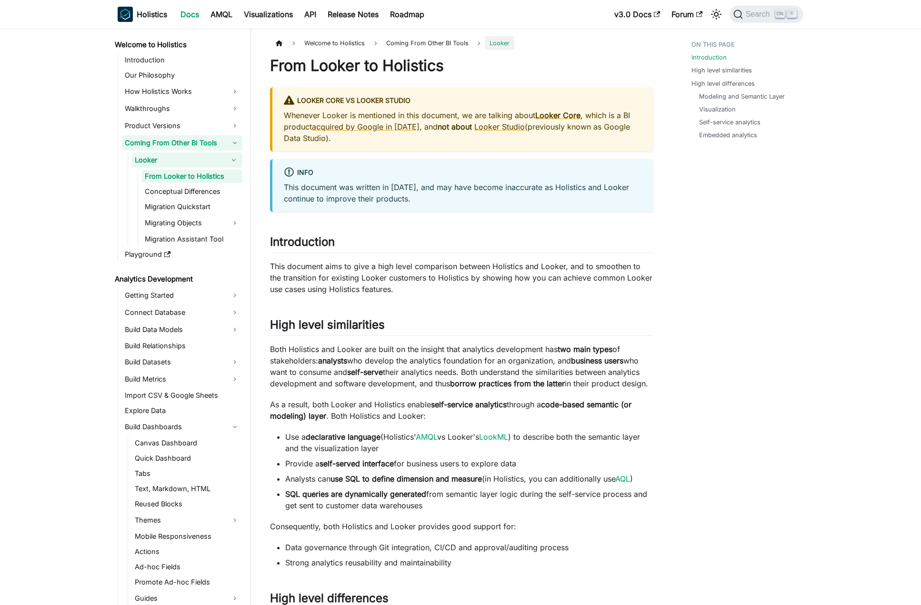
click at [190, 145] on link "Coming From Other BI Tools" at bounding box center [182, 142] width 121 height 15
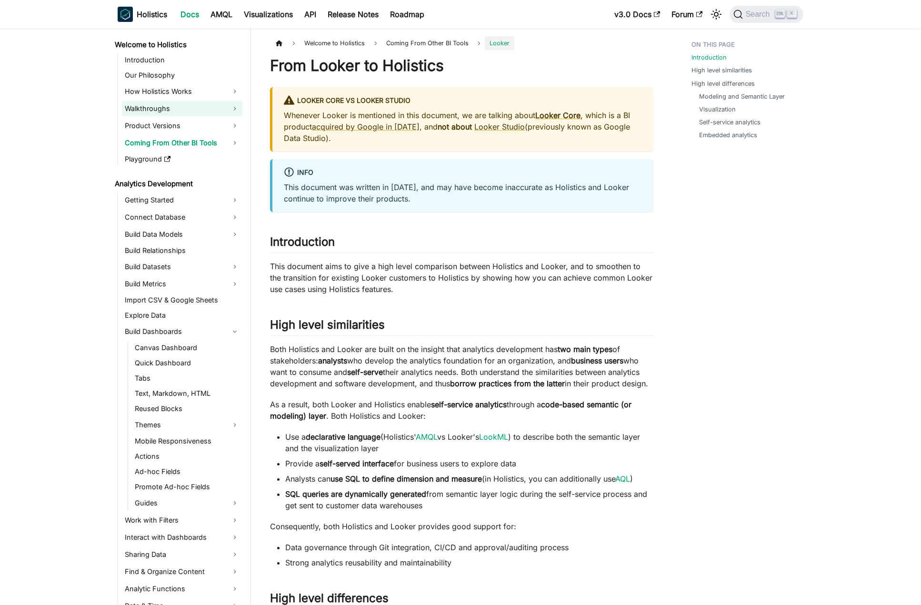
click at [195, 105] on link "Walkthroughs" at bounding box center [182, 108] width 121 height 15
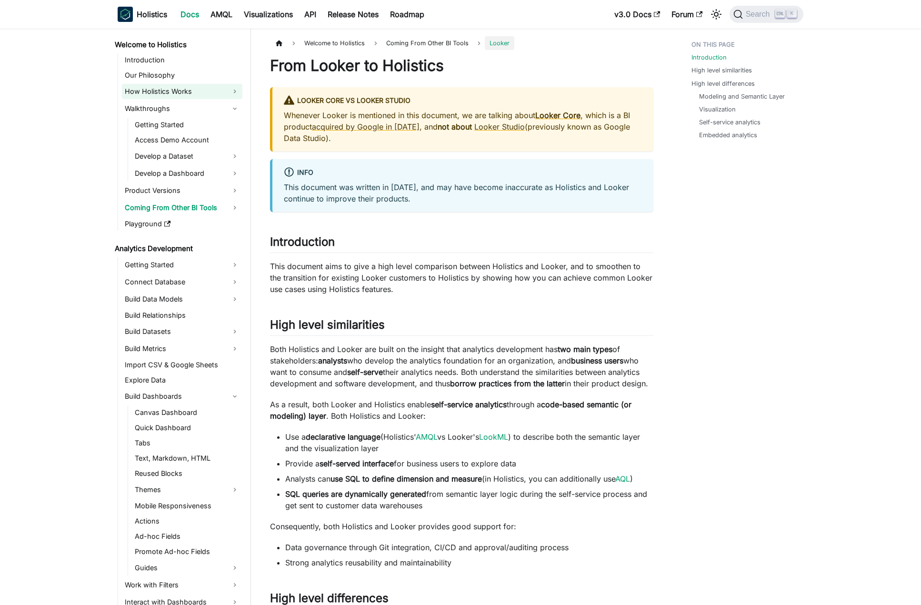
click at [195, 97] on link "How Holistics Works" at bounding box center [182, 91] width 121 height 15
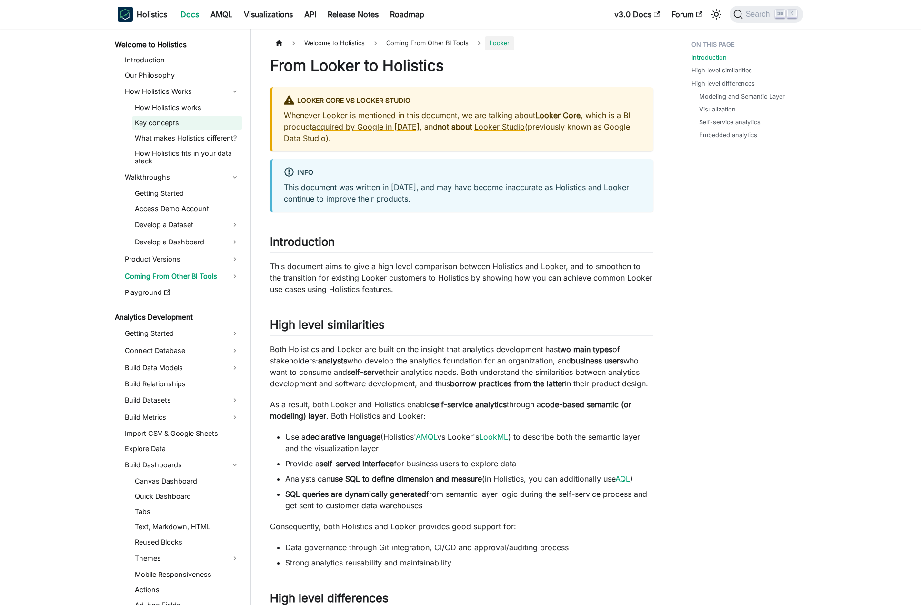
click at [201, 127] on link "Key concepts" at bounding box center [187, 122] width 111 height 13
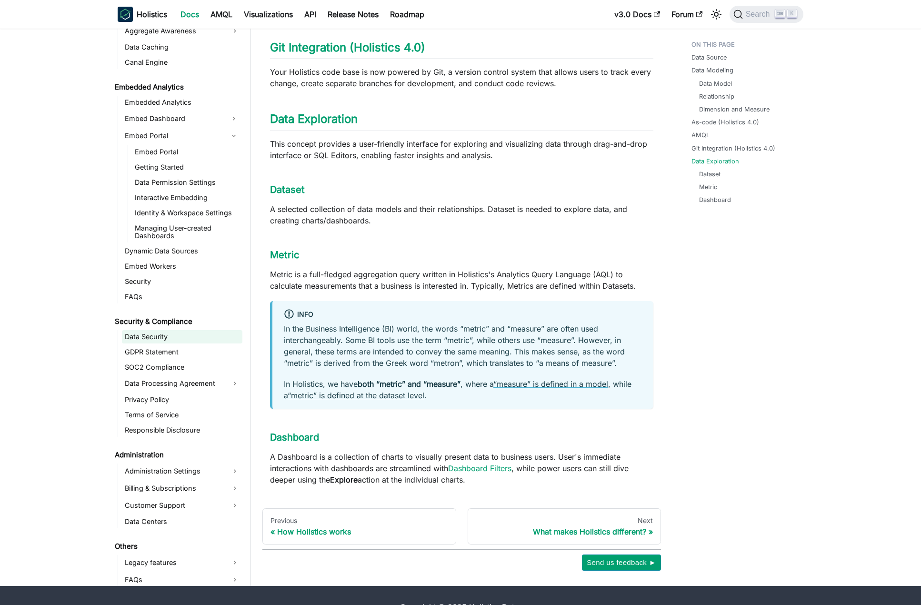
scroll to position [1234, 0]
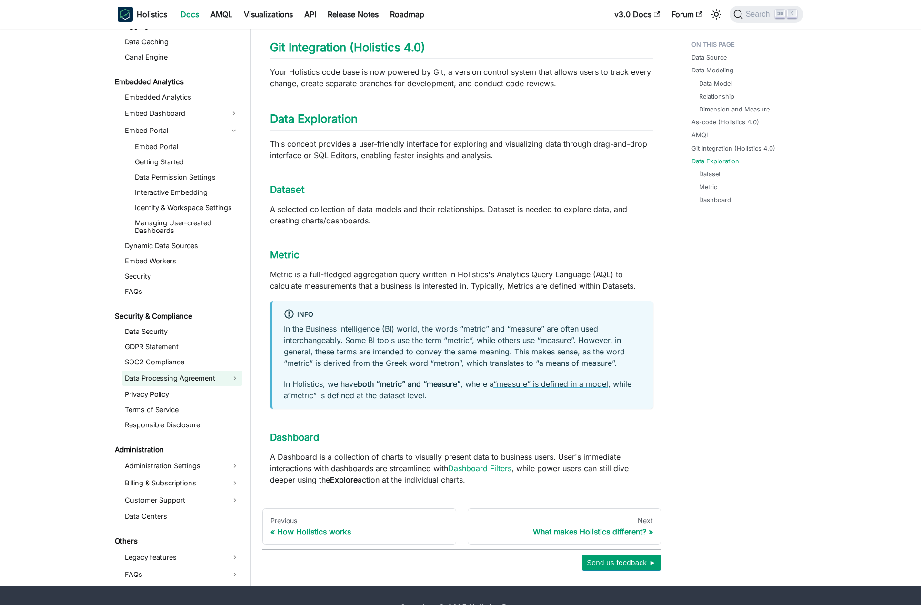
click at [207, 371] on link "Data Processing Agreement" at bounding box center [182, 378] width 121 height 15
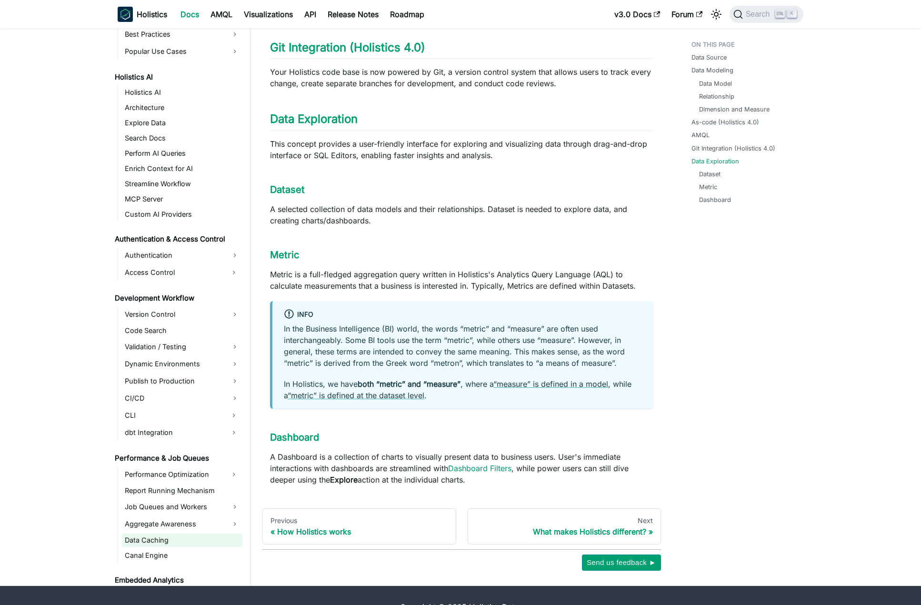
scroll to position [710, 0]
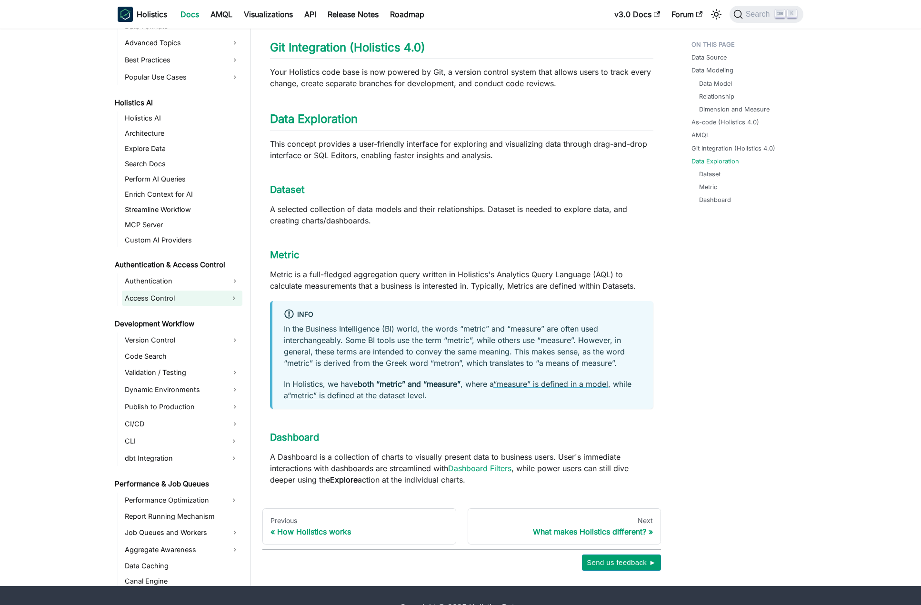
click at [173, 291] on link "Access Control" at bounding box center [173, 298] width 103 height 15
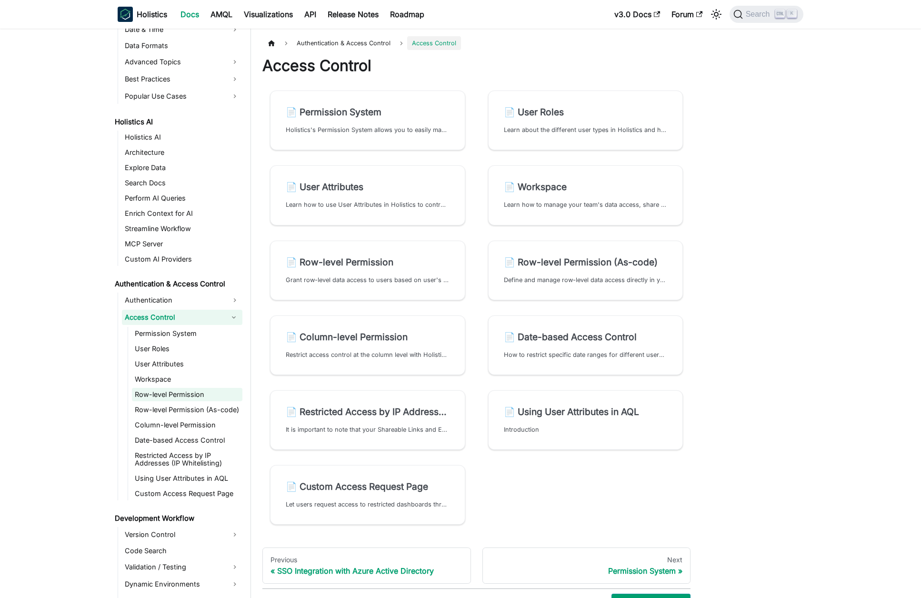
click at [197, 400] on link "Row-level Permission" at bounding box center [187, 394] width 111 height 13
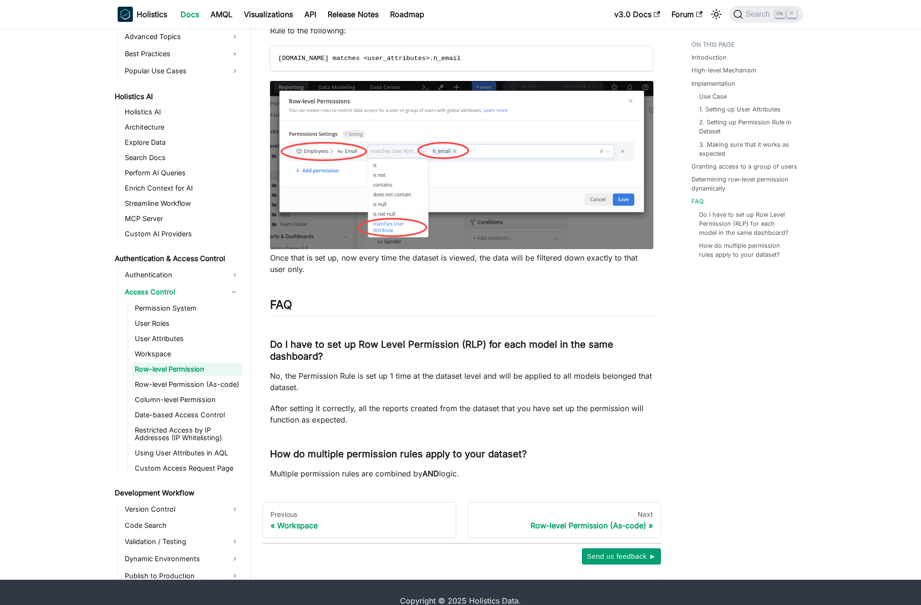
scroll to position [3916, 0]
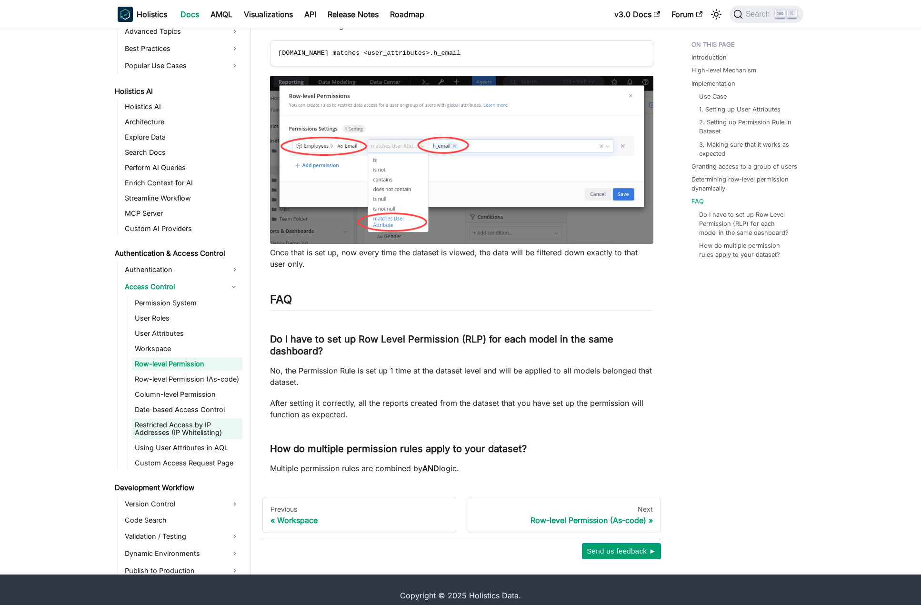
click at [203, 419] on link "Restricted Access by IP Addresses (IP Whitelisting)" at bounding box center [187, 428] width 111 height 21
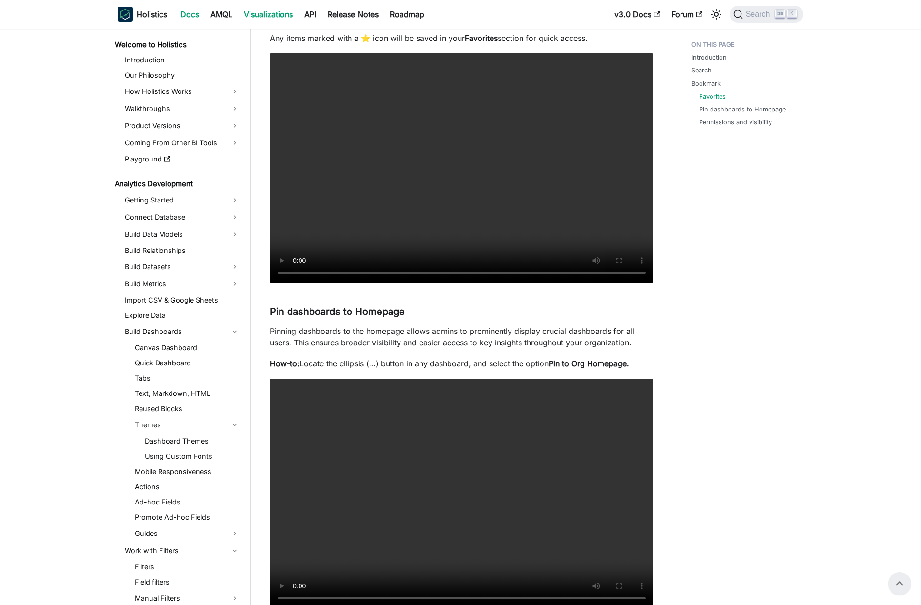
click at [273, 15] on link "Visualizations" at bounding box center [268, 14] width 61 height 15
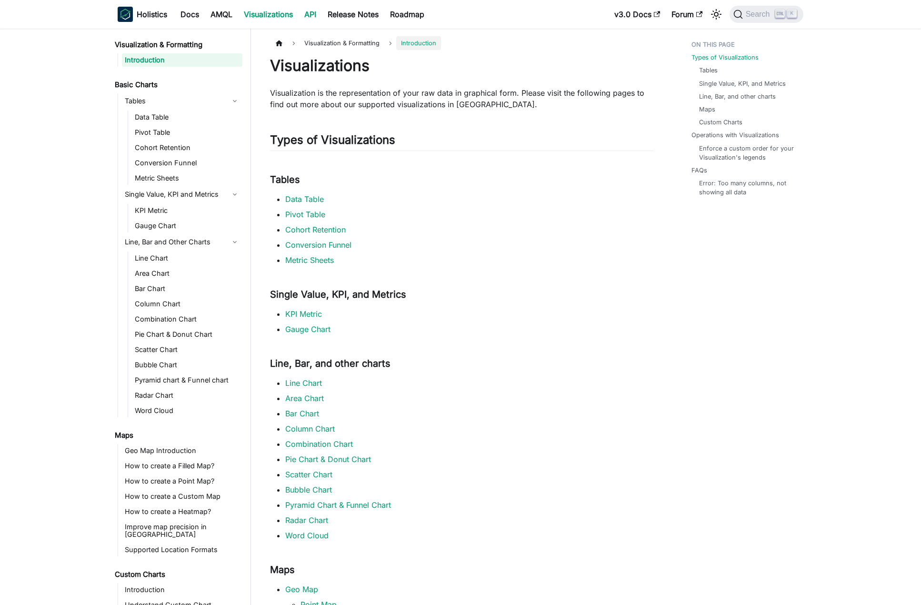
click at [310, 19] on link "API" at bounding box center [310, 14] width 23 height 15
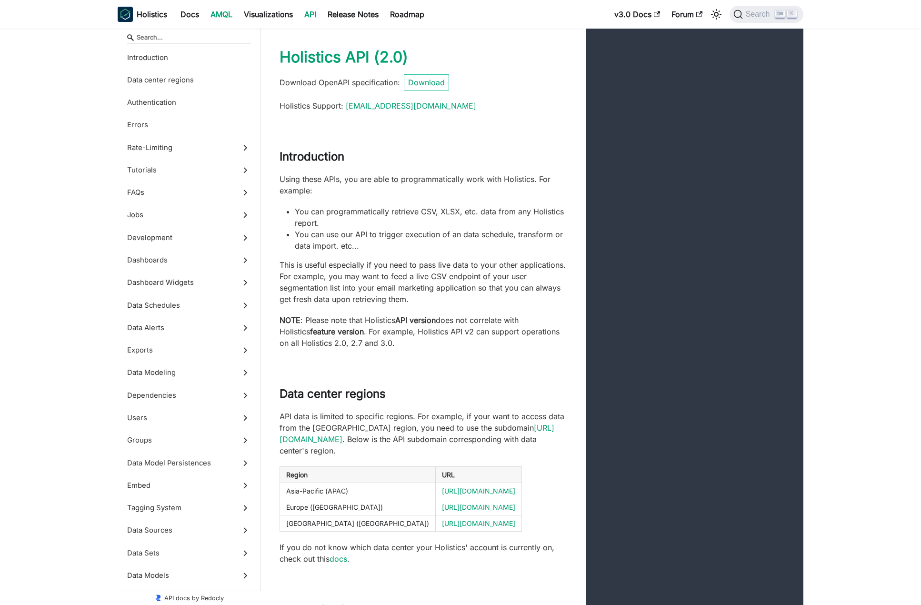
click at [228, 14] on link "AMQL" at bounding box center [221, 14] width 33 height 15
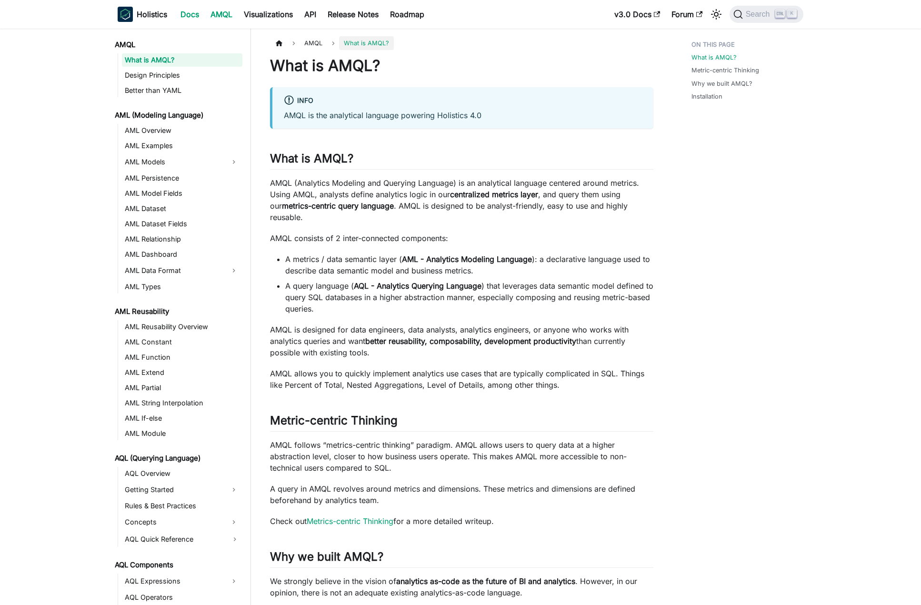
click at [195, 17] on link "Docs" at bounding box center [190, 14] width 30 height 15
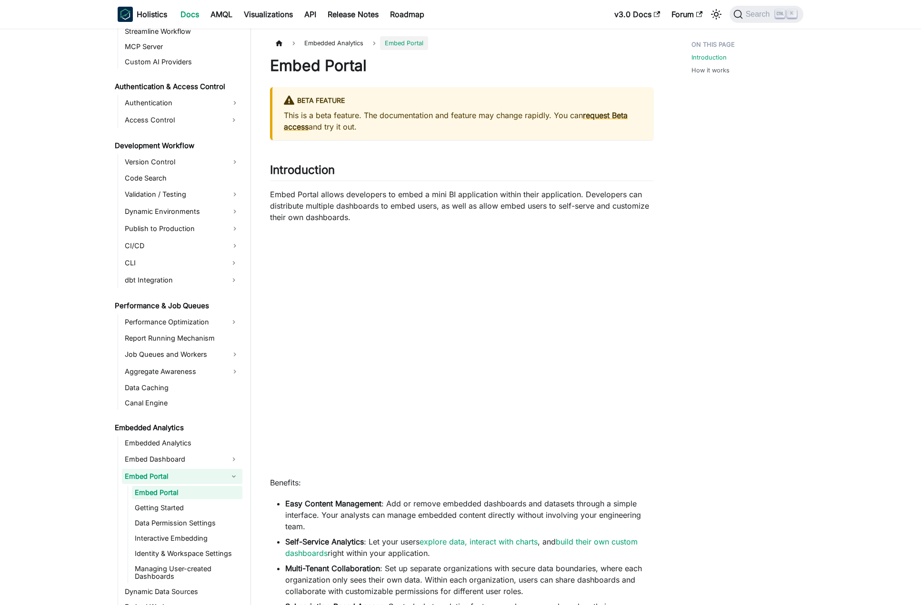
scroll to position [612, 0]
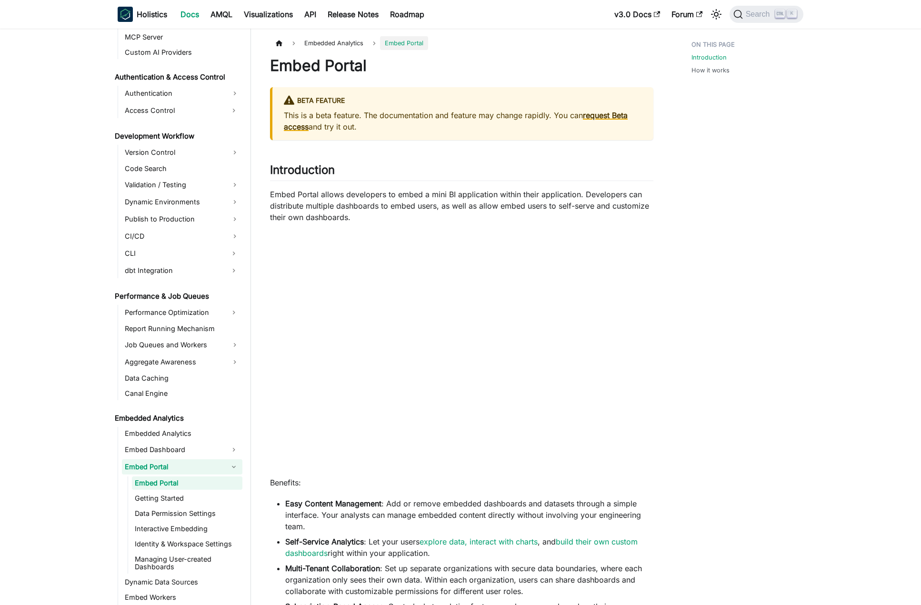
click at [298, 126] on link "request Beta access" at bounding box center [456, 121] width 344 height 21
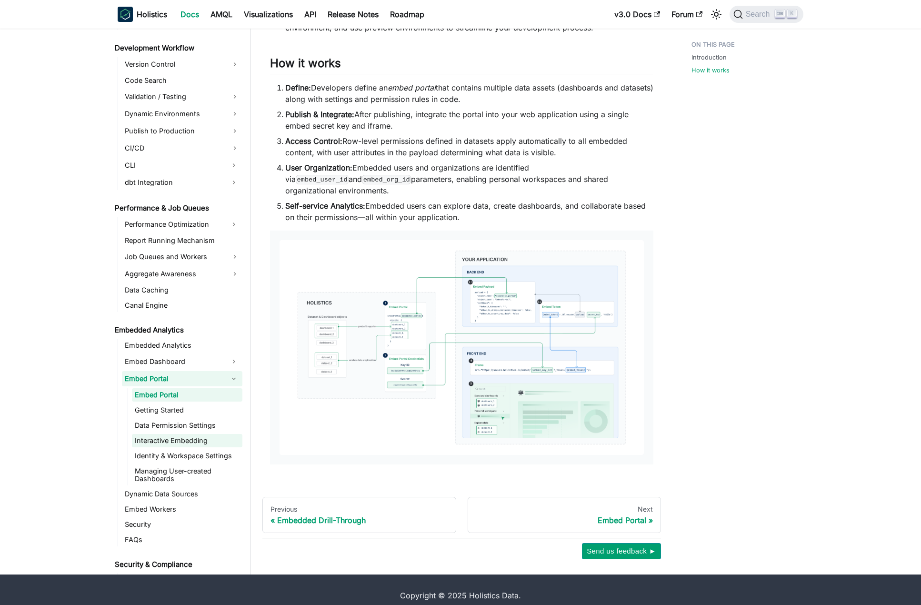
scroll to position [707, 0]
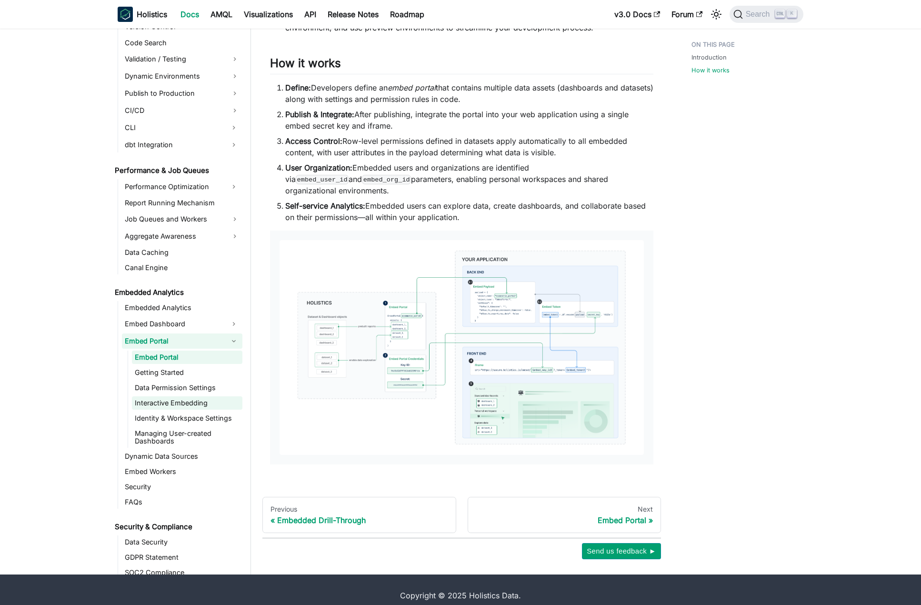
click at [199, 397] on link "Interactive Embedding" at bounding box center [187, 402] width 111 height 13
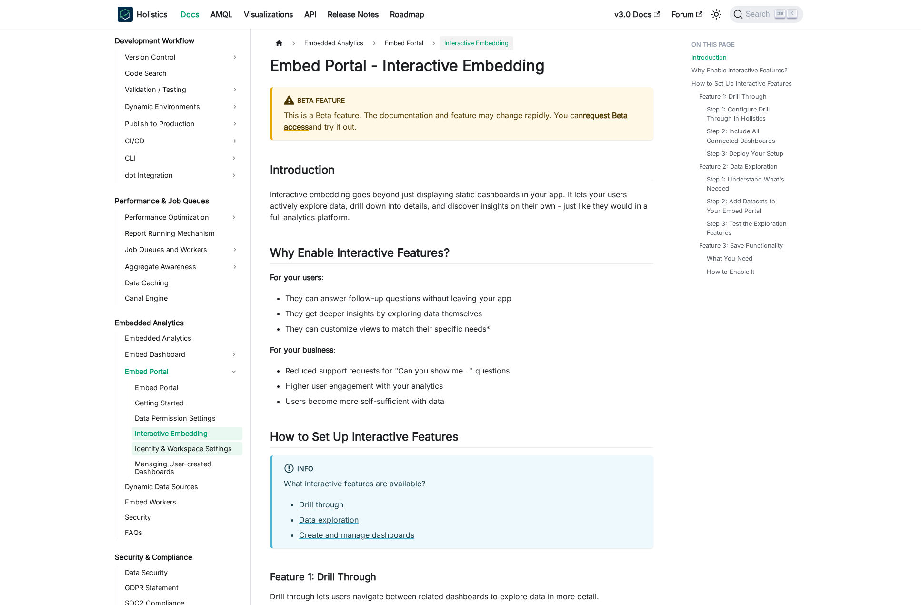
click at [211, 450] on link "Identity & Workspace Settings" at bounding box center [187, 448] width 111 height 13
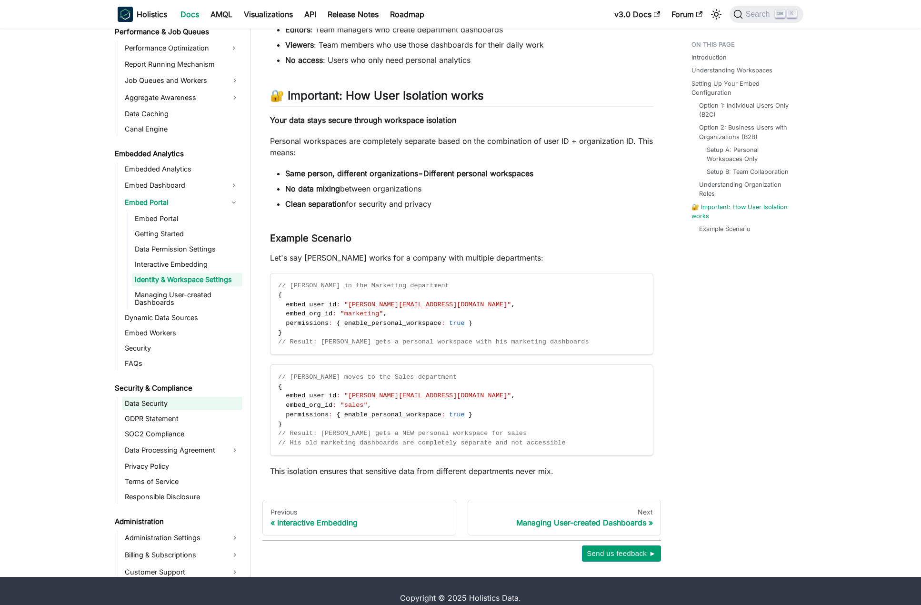
scroll to position [850, 0]
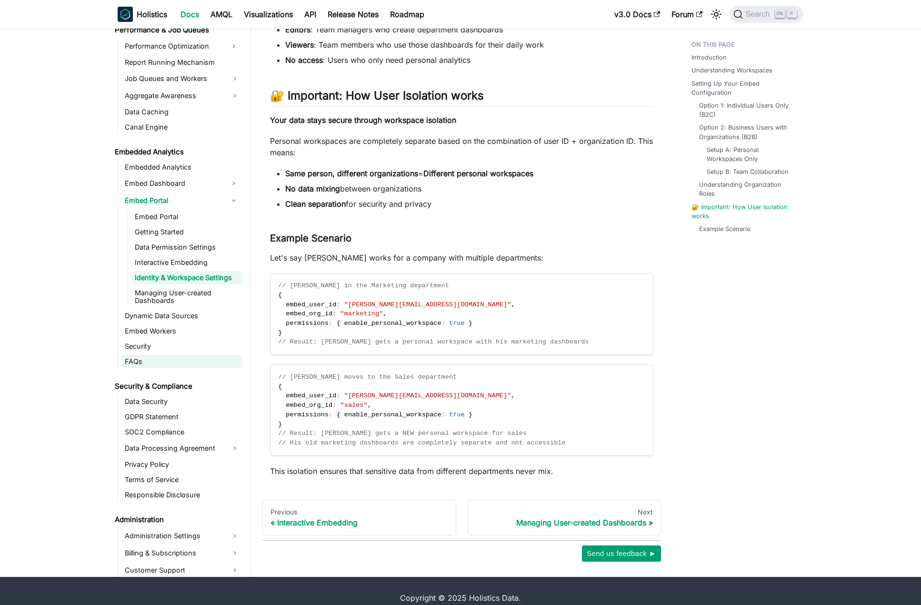
click at [160, 364] on link "FAQs" at bounding box center [182, 361] width 121 height 13
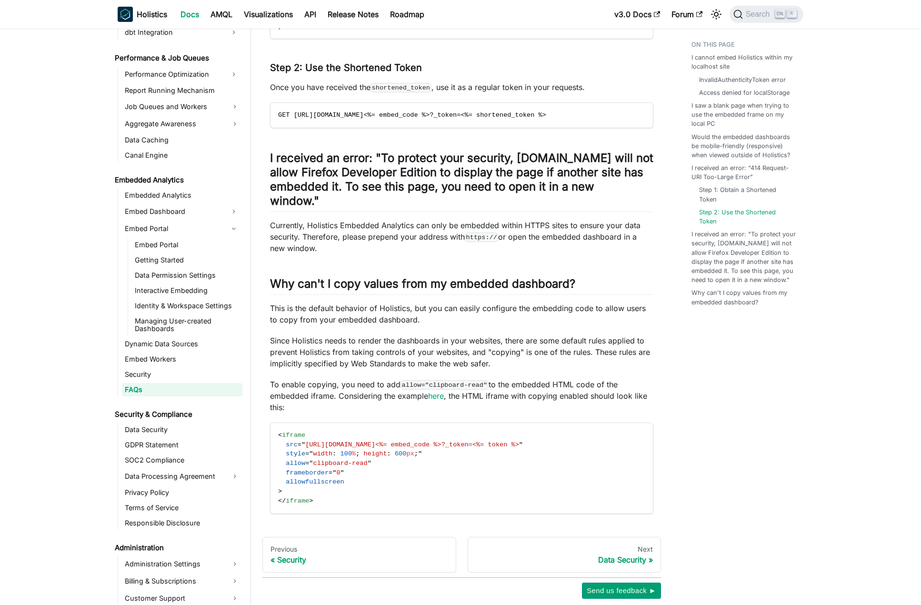
scroll to position [1048, 0]
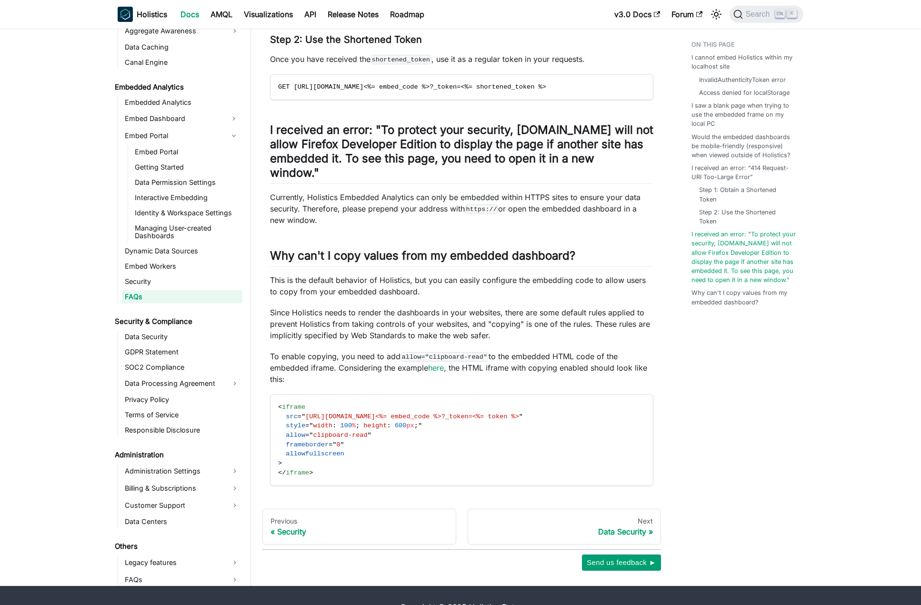
scroll to position [922, 0]
click at [186, 482] on link "Billing & Subscriptions" at bounding box center [182, 489] width 121 height 15
click at [198, 482] on link "Billing & Subscriptions" at bounding box center [182, 489] width 121 height 15
click at [202, 482] on link "Billing & Subscriptions" at bounding box center [182, 489] width 121 height 15
click at [202, 499] on link "Subscribe to a paid plan" at bounding box center [187, 505] width 111 height 13
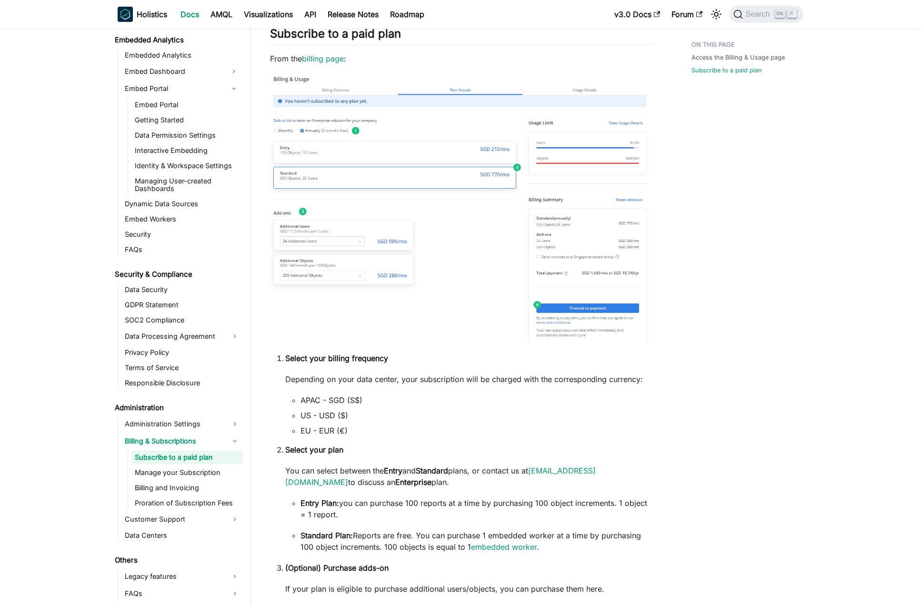
scroll to position [381, 0]
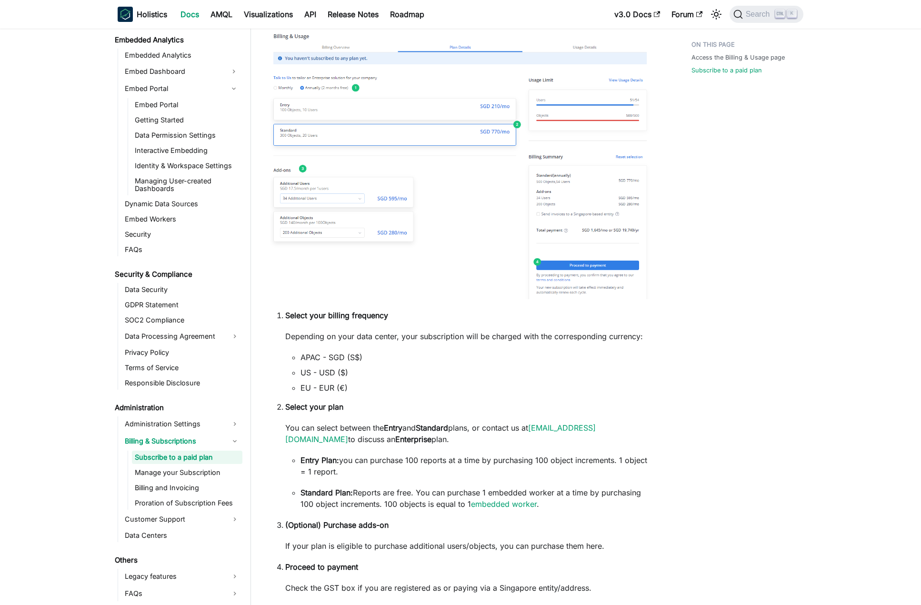
click at [205, 462] on link "Subscribe to a paid plan" at bounding box center [187, 457] width 111 height 13
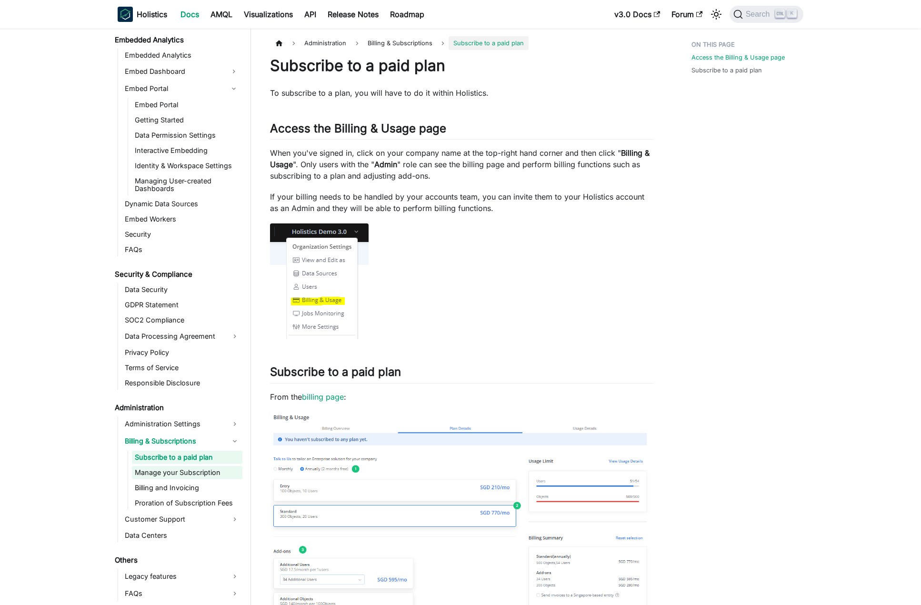
click at [206, 471] on link "Manage your Subscription" at bounding box center [187, 472] width 111 height 13
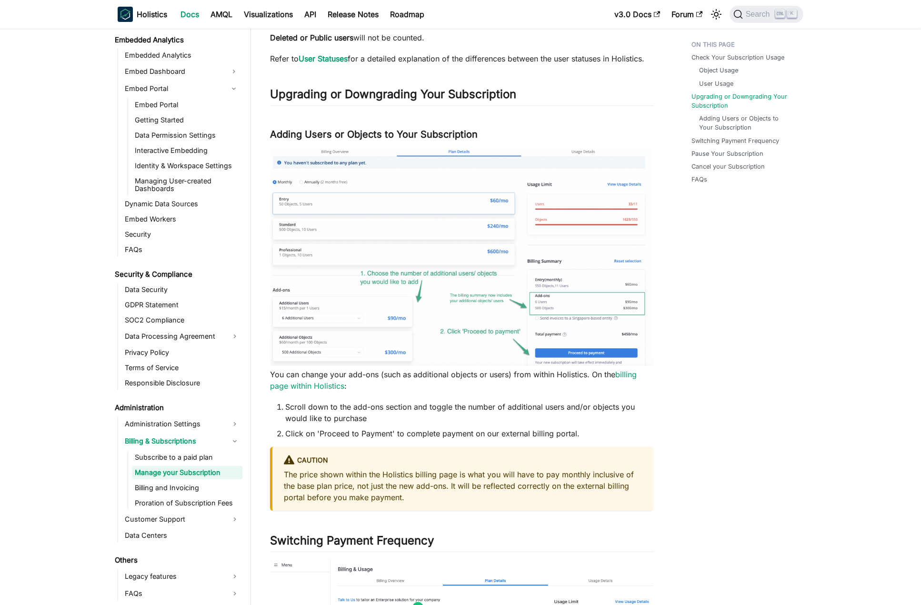
scroll to position [762, 0]
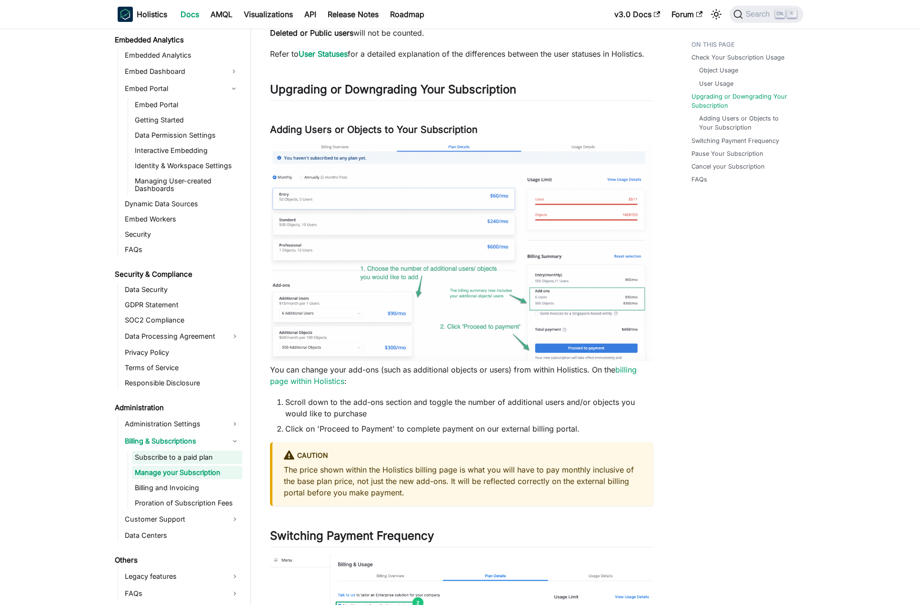
click at [191, 462] on link "Subscribe to a paid plan" at bounding box center [187, 457] width 111 height 13
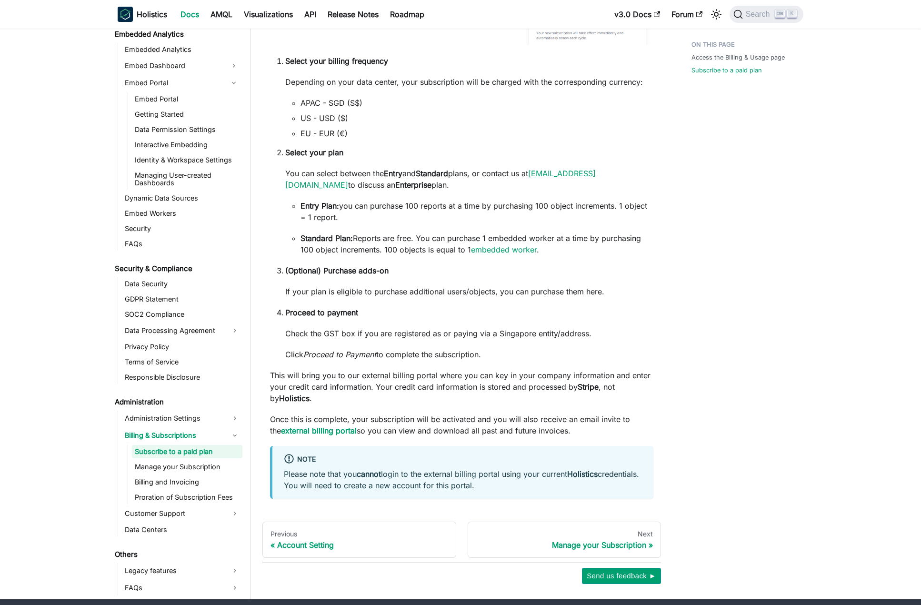
scroll to position [672, 0]
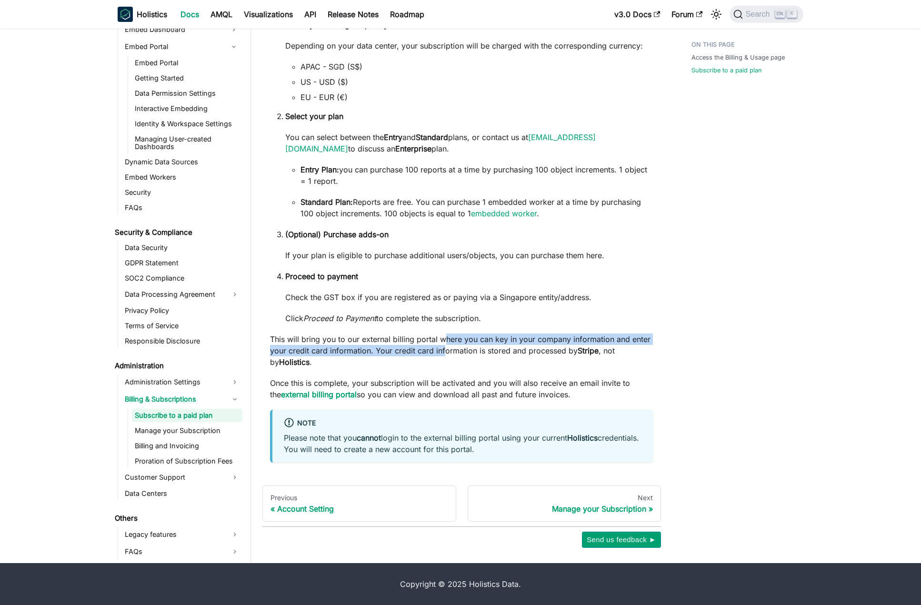
click at [443, 348] on p "This will bring you to our external billing portal where you can key in your co…" at bounding box center [462, 351] width 384 height 34
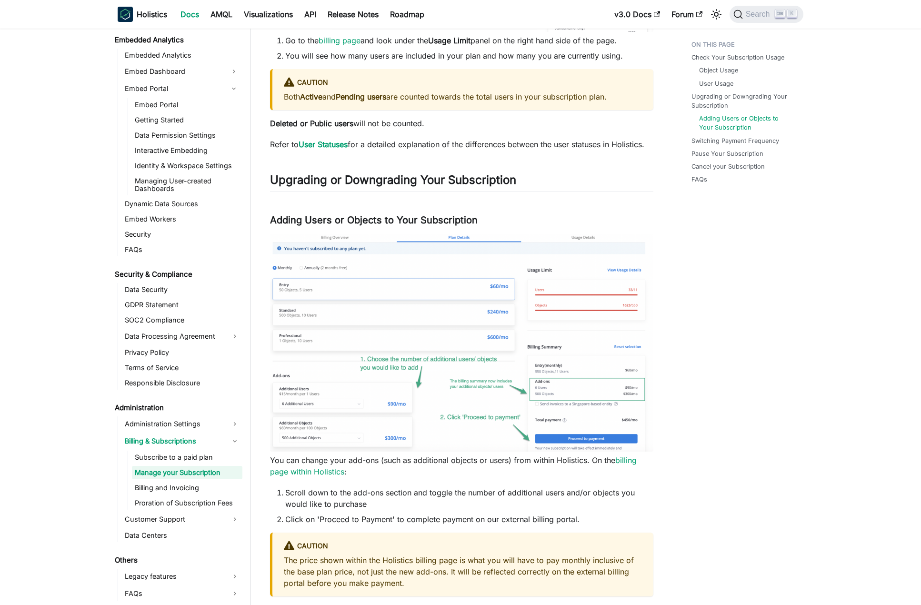
scroll to position [762, 0]
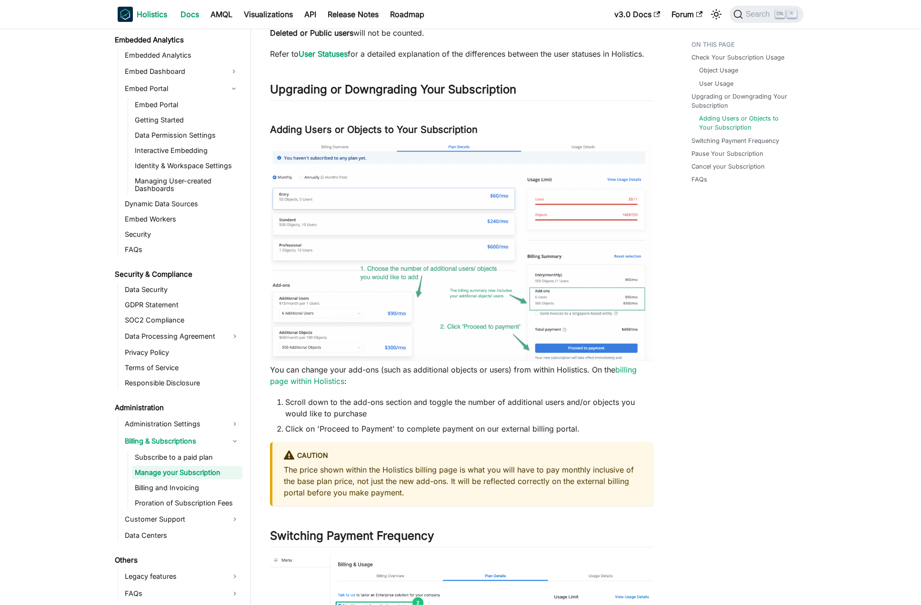
click at [153, 18] on b "Holistics" at bounding box center [152, 14] width 30 height 11
click at [186, 14] on link "Docs" at bounding box center [190, 14] width 30 height 15
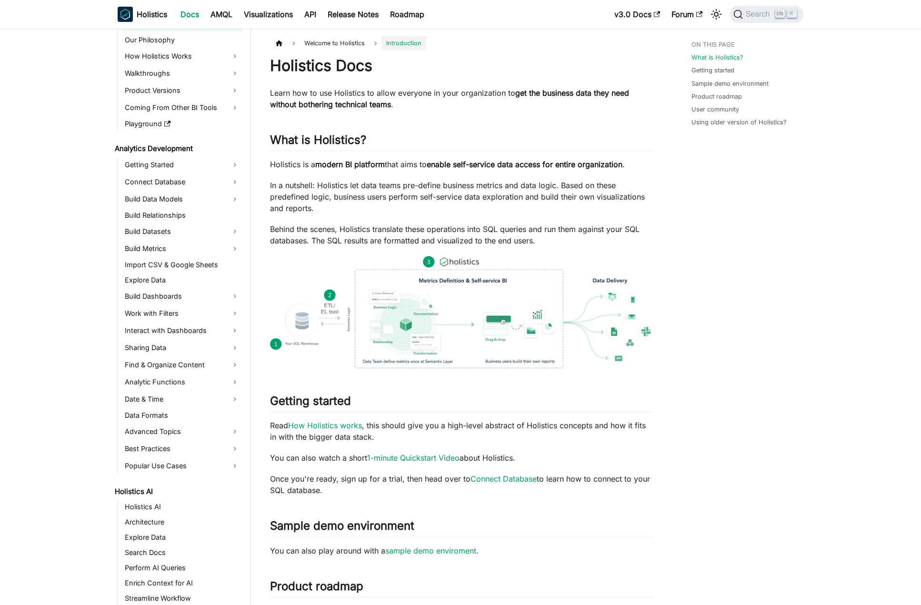
scroll to position [25, 0]
